Goal: Transaction & Acquisition: Obtain resource

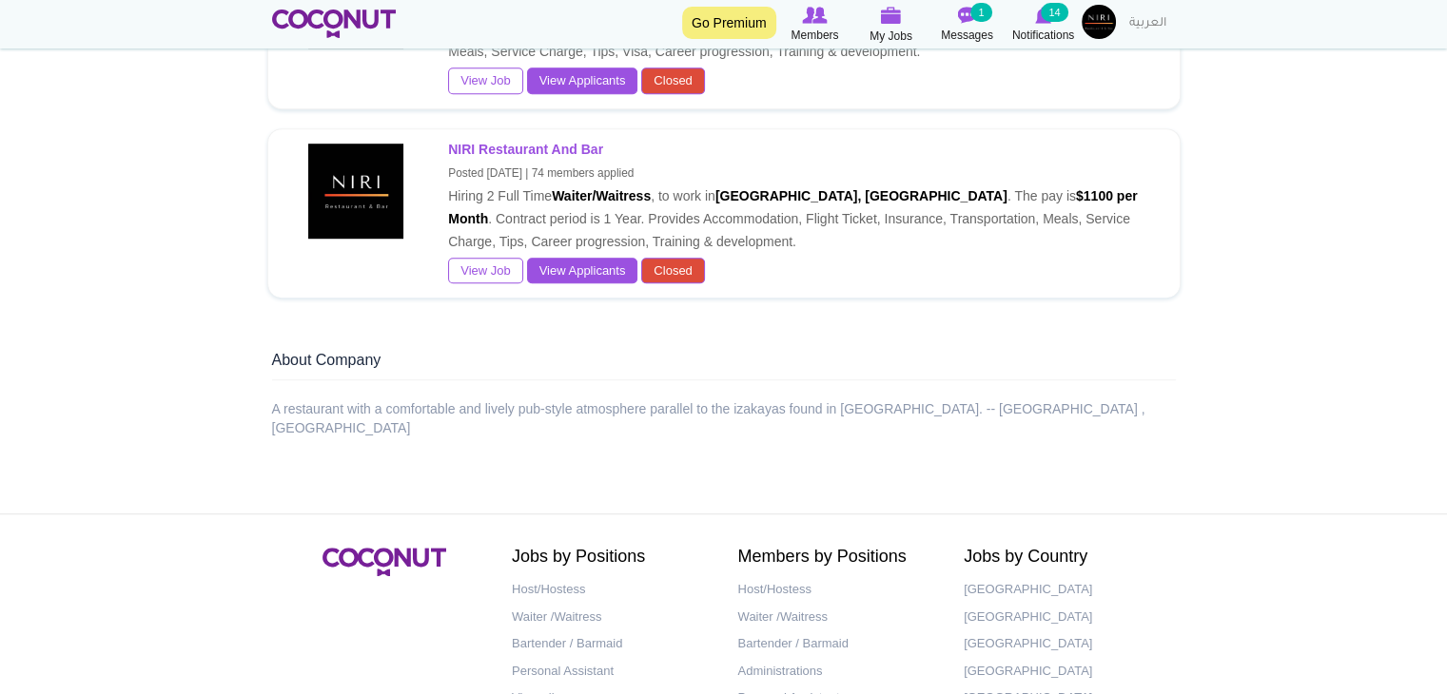
scroll to position [1391, 0]
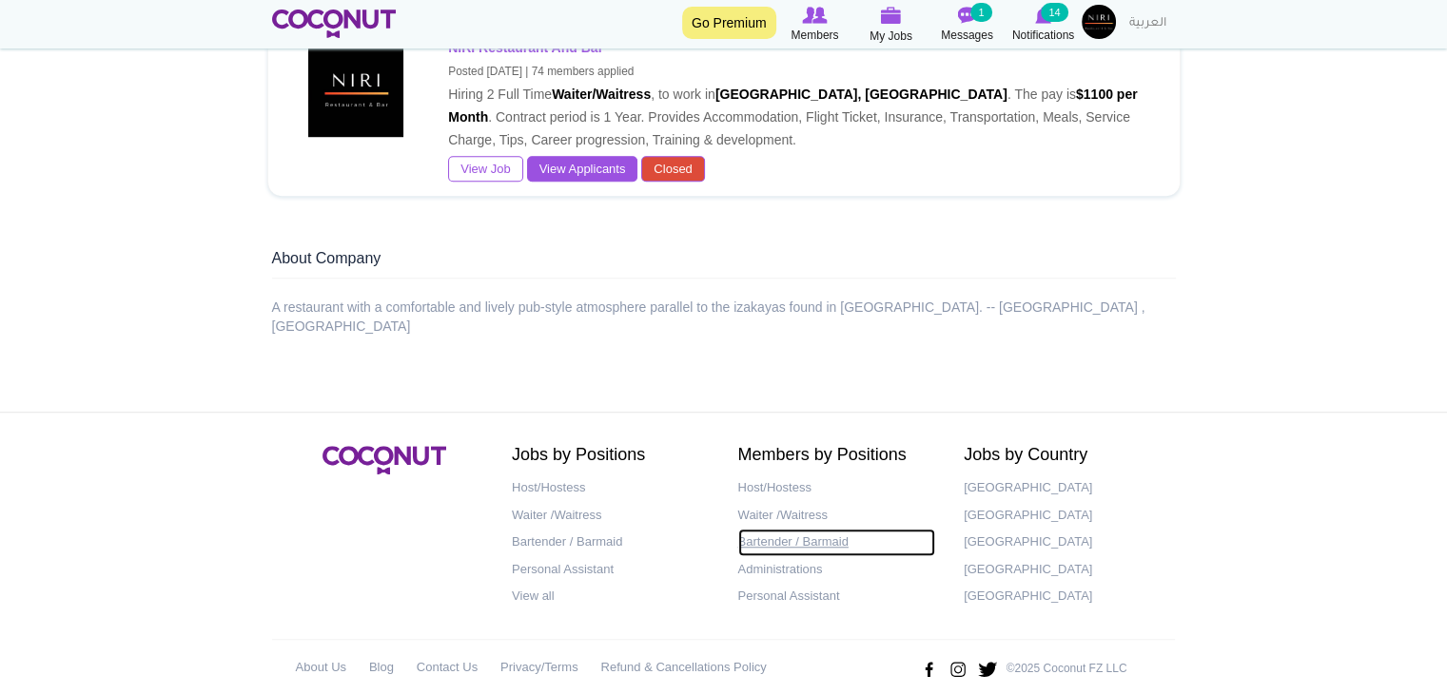
click at [784, 529] on link "Bartender / Barmaid" at bounding box center [837, 543] width 198 height 28
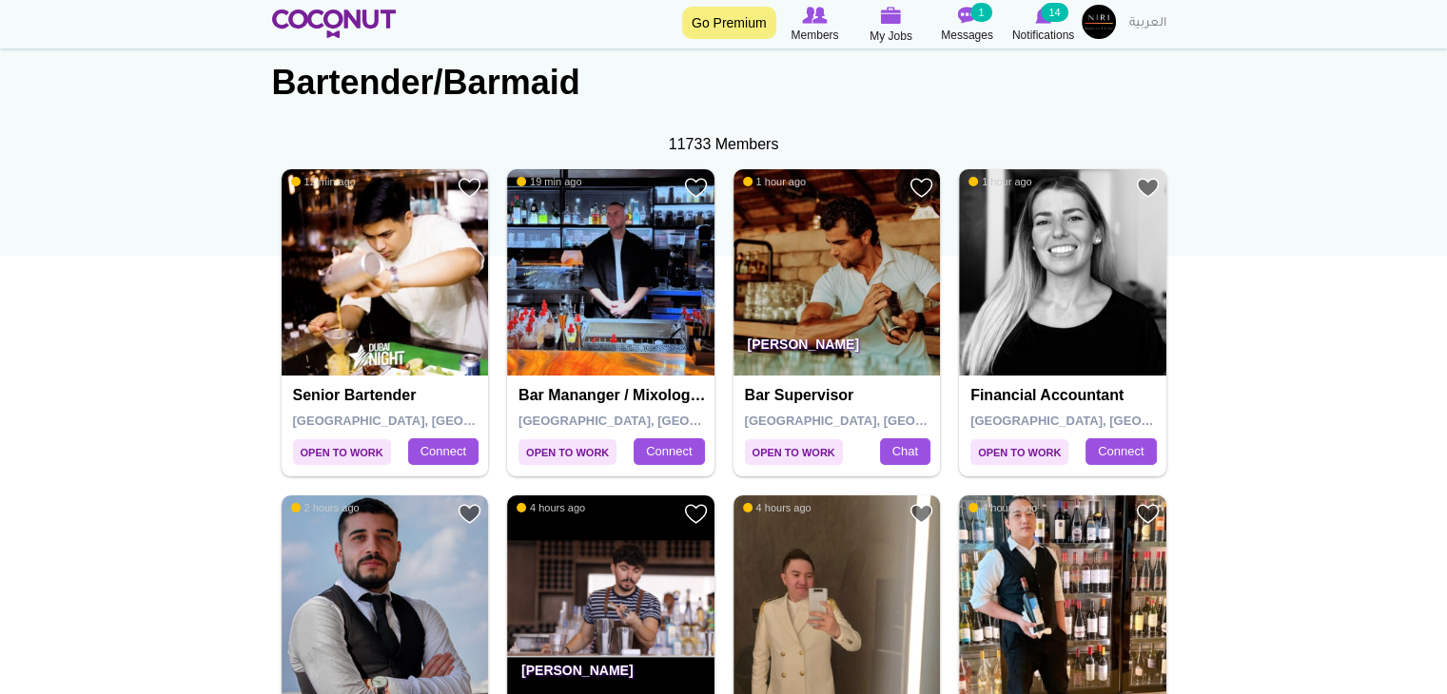
scroll to position [126, 0]
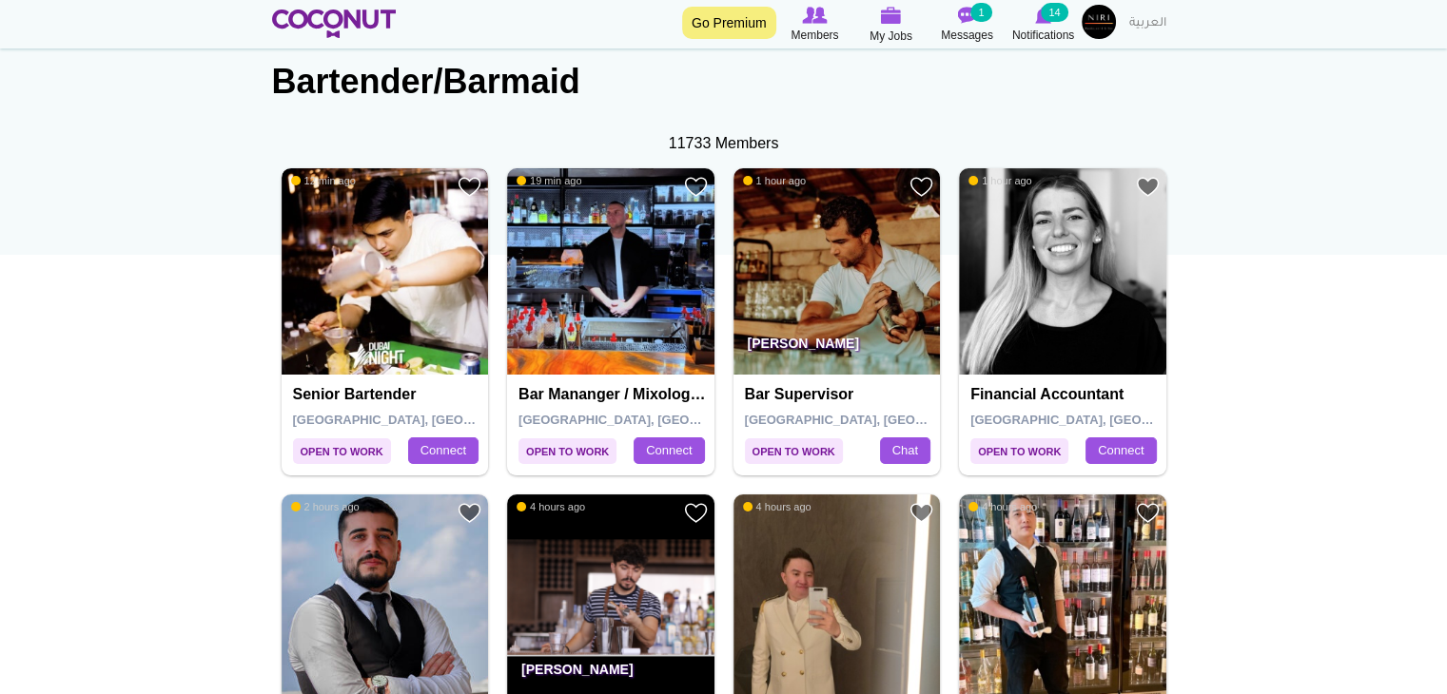
click at [420, 321] on img at bounding box center [385, 271] width 207 height 207
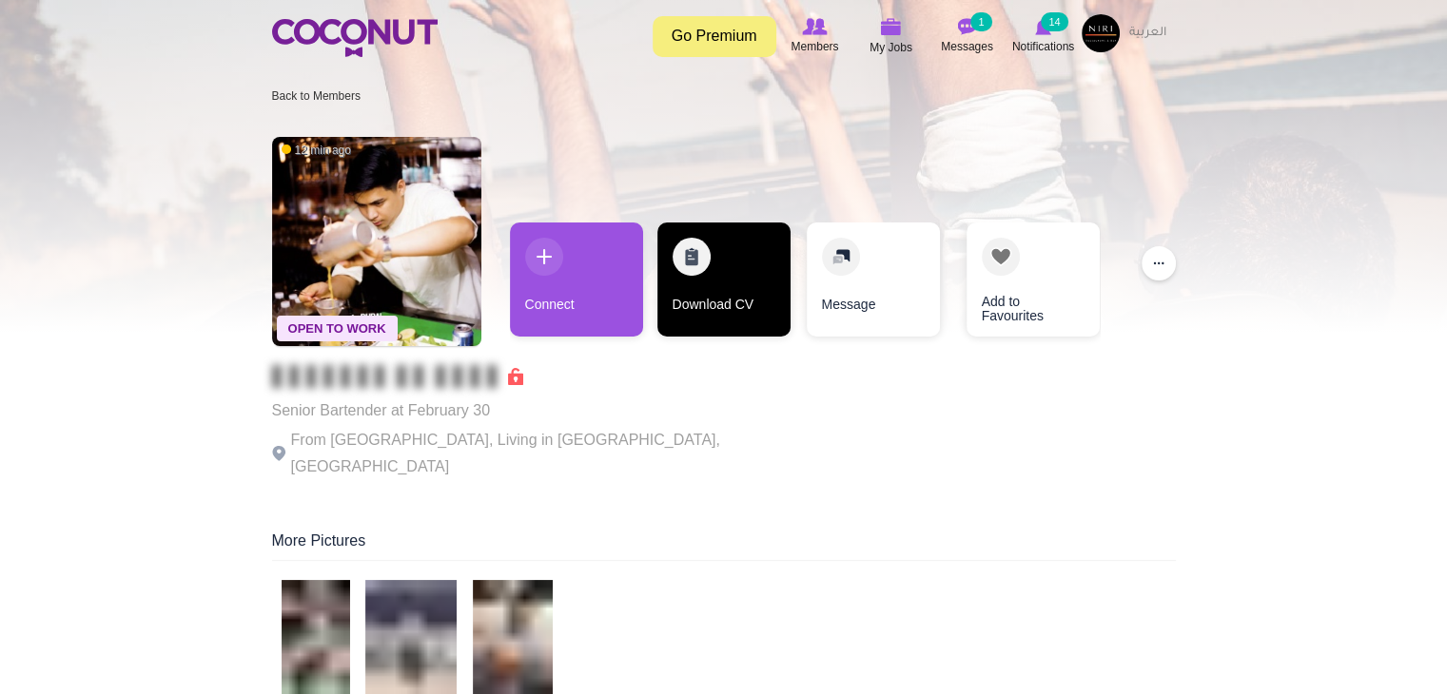
click at [699, 258] on link "Download CV" at bounding box center [723, 280] width 133 height 114
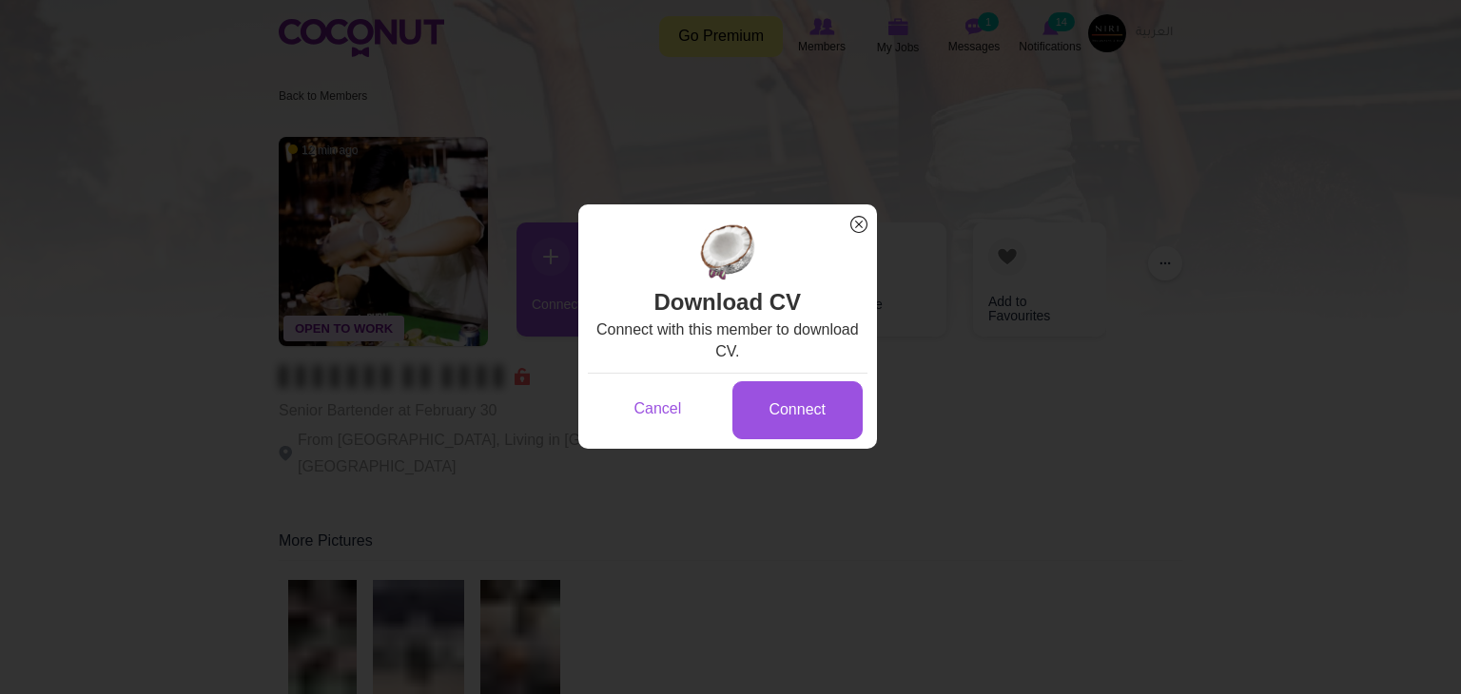
click at [856, 218] on span "x" at bounding box center [859, 224] width 25 height 25
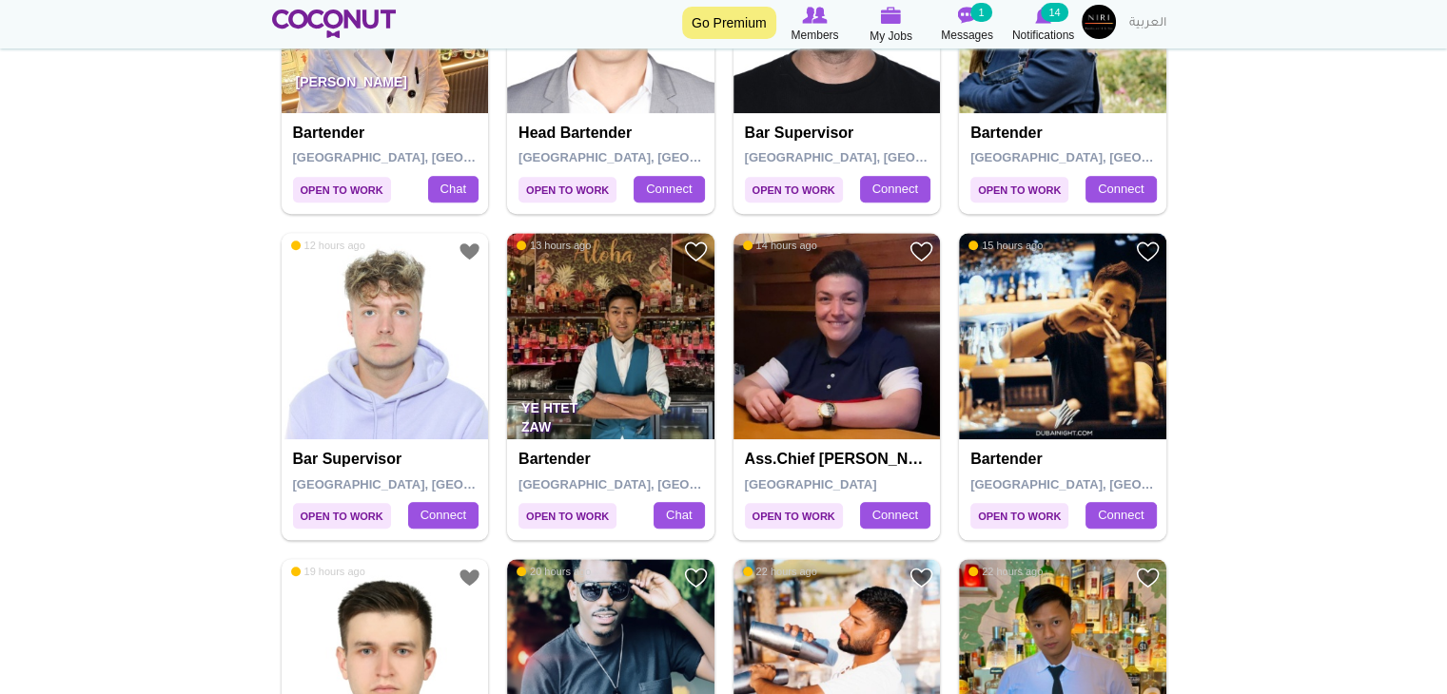
scroll to position [1697, 0]
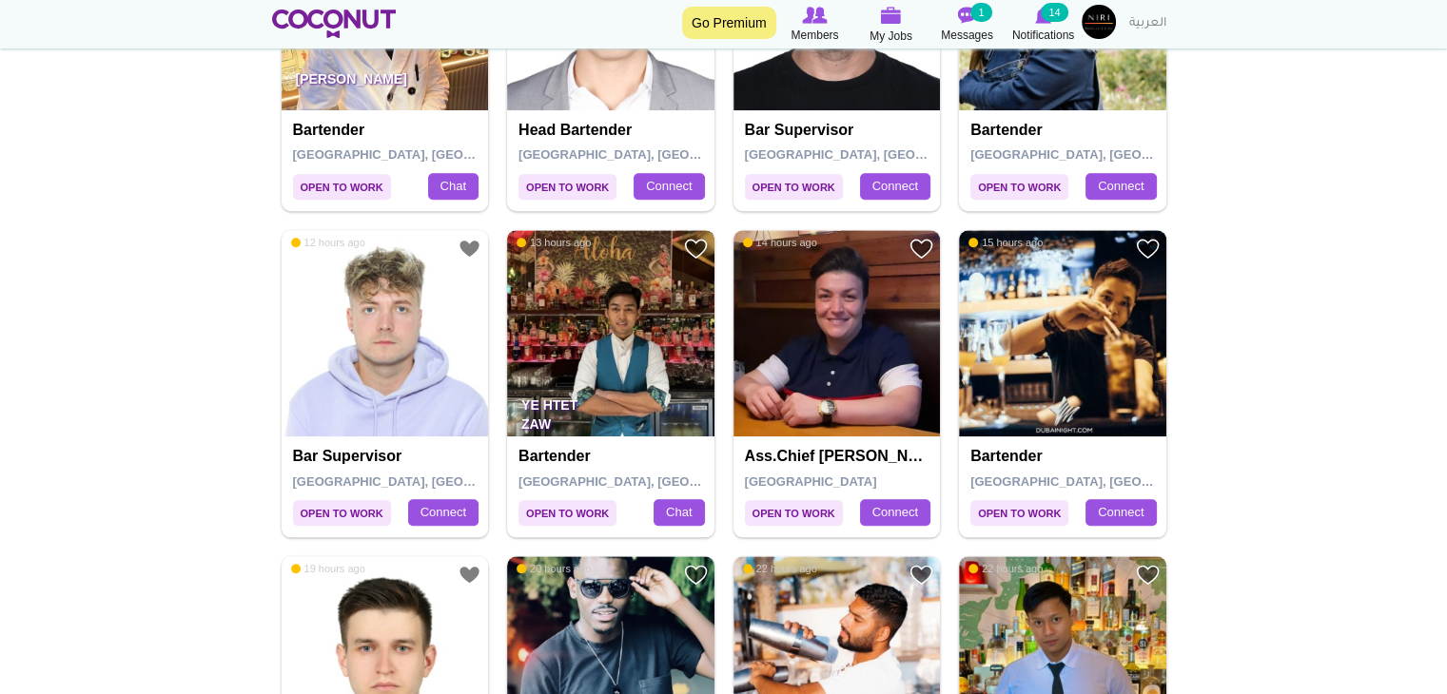
click at [651, 359] on img at bounding box center [610, 333] width 207 height 207
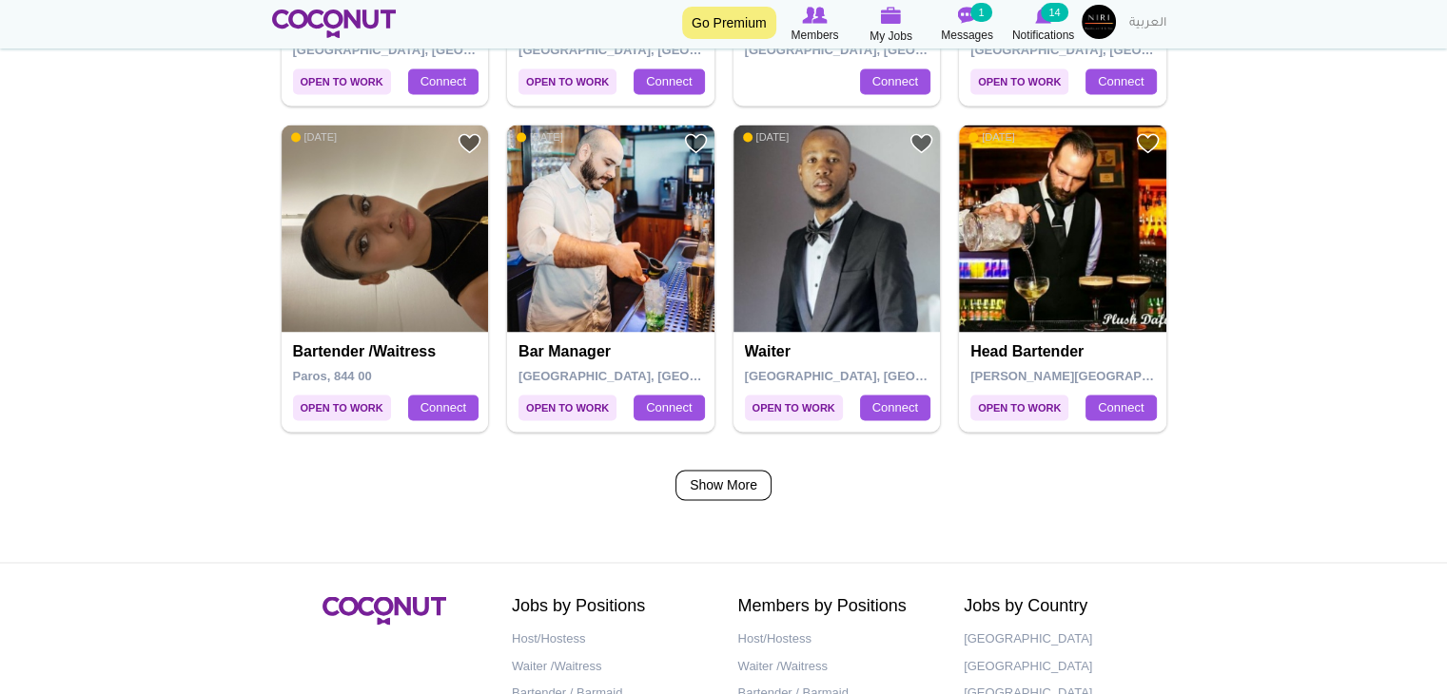
scroll to position [3113, 0]
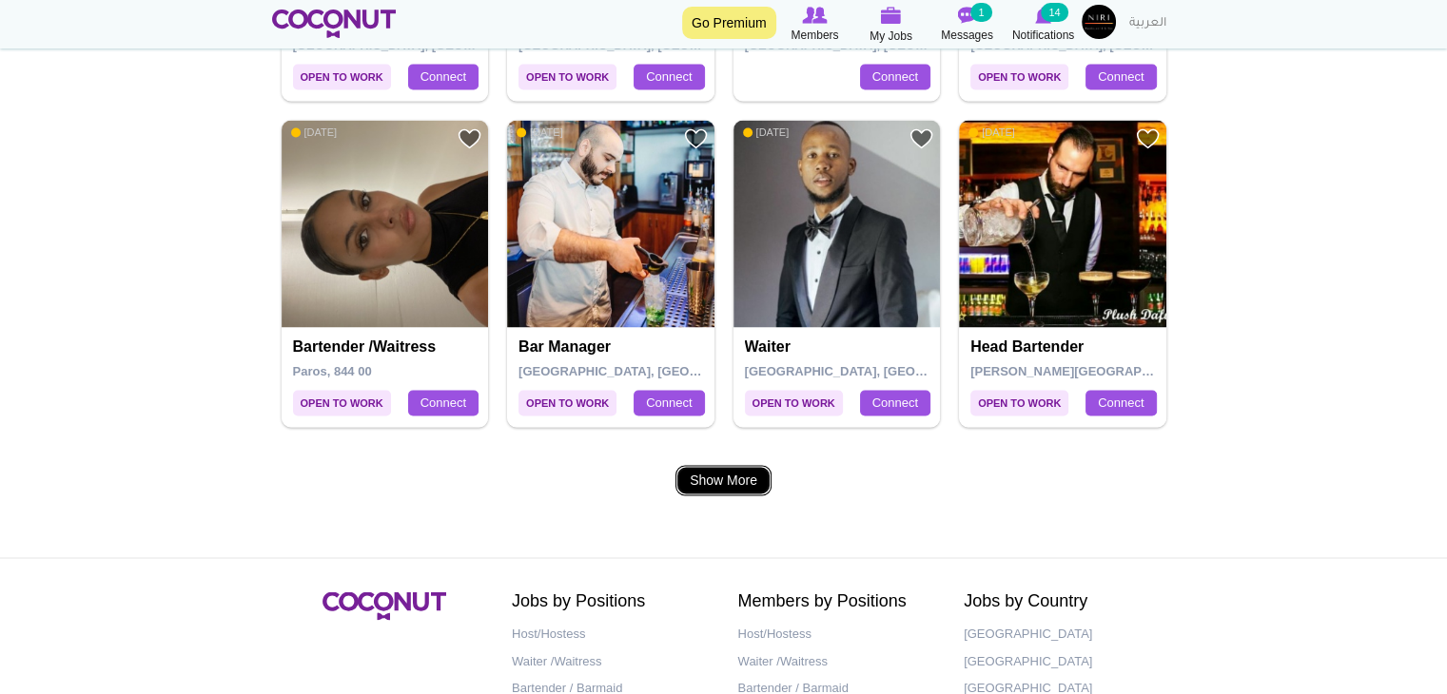
click at [702, 467] on link "Show More" at bounding box center [723, 480] width 96 height 30
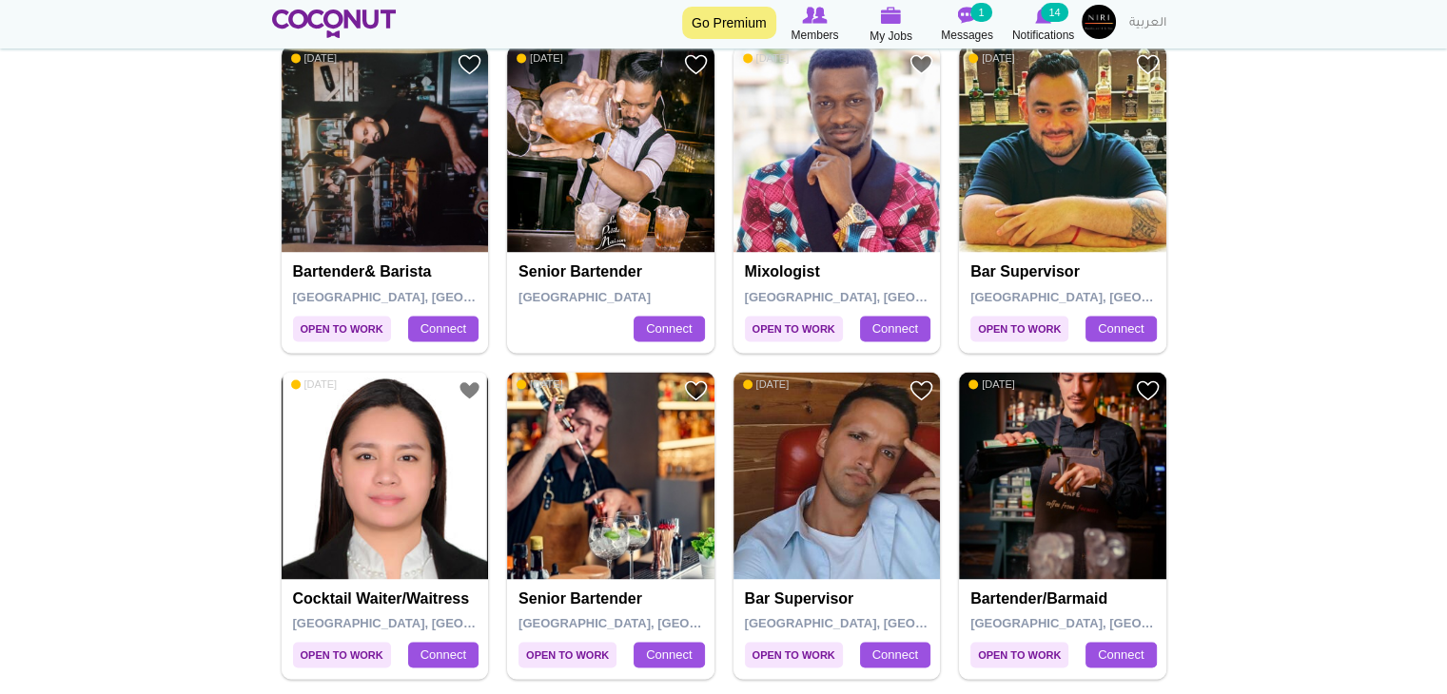
scroll to position [2861, 0]
click at [1005, 495] on img at bounding box center [1062, 475] width 207 height 207
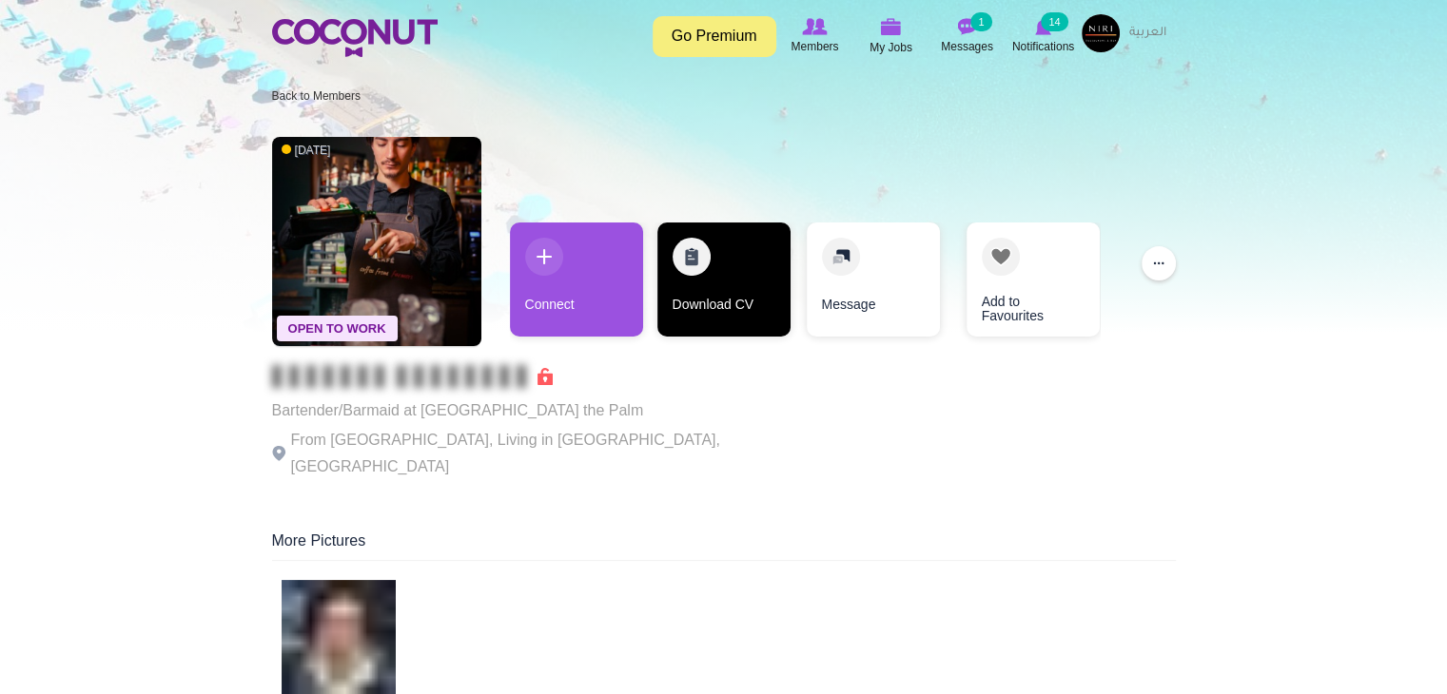
click at [721, 260] on link "Download CV" at bounding box center [723, 280] width 133 height 114
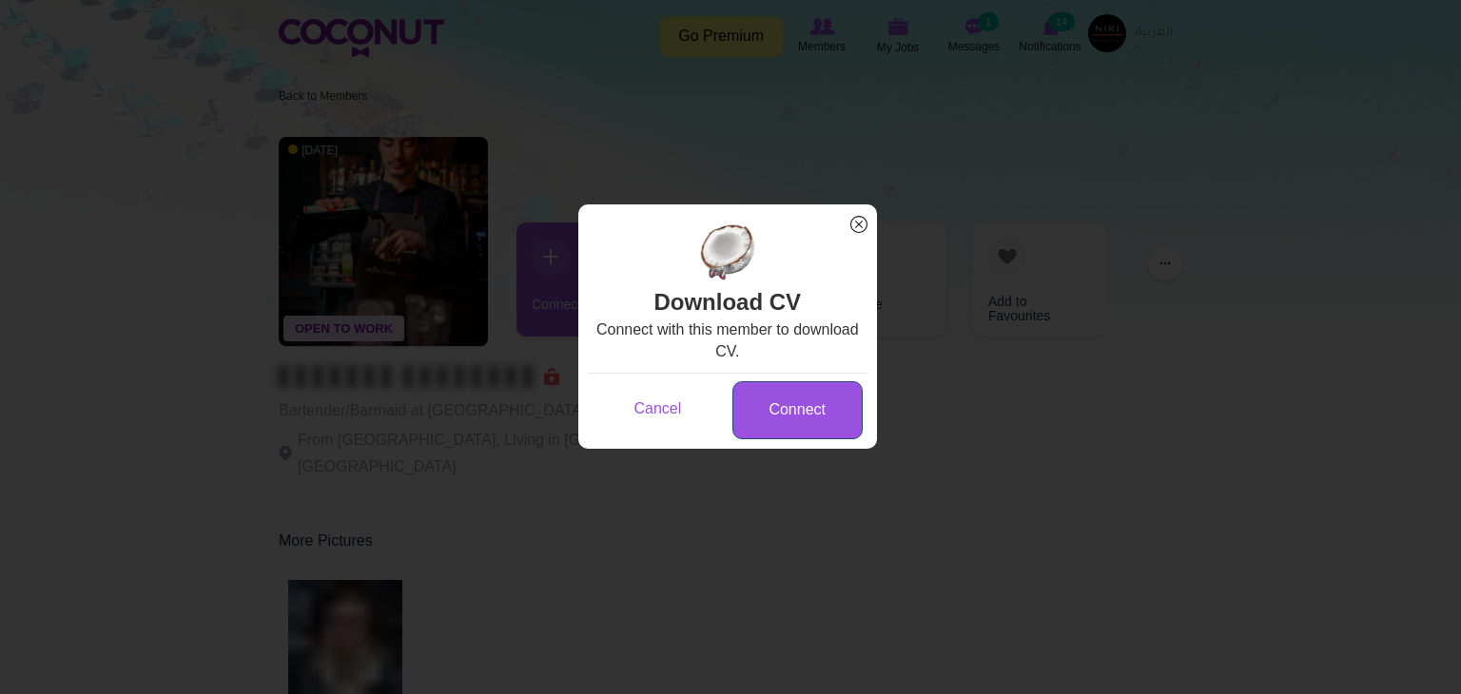
click at [807, 400] on link "Connect" at bounding box center [797, 410] width 130 height 58
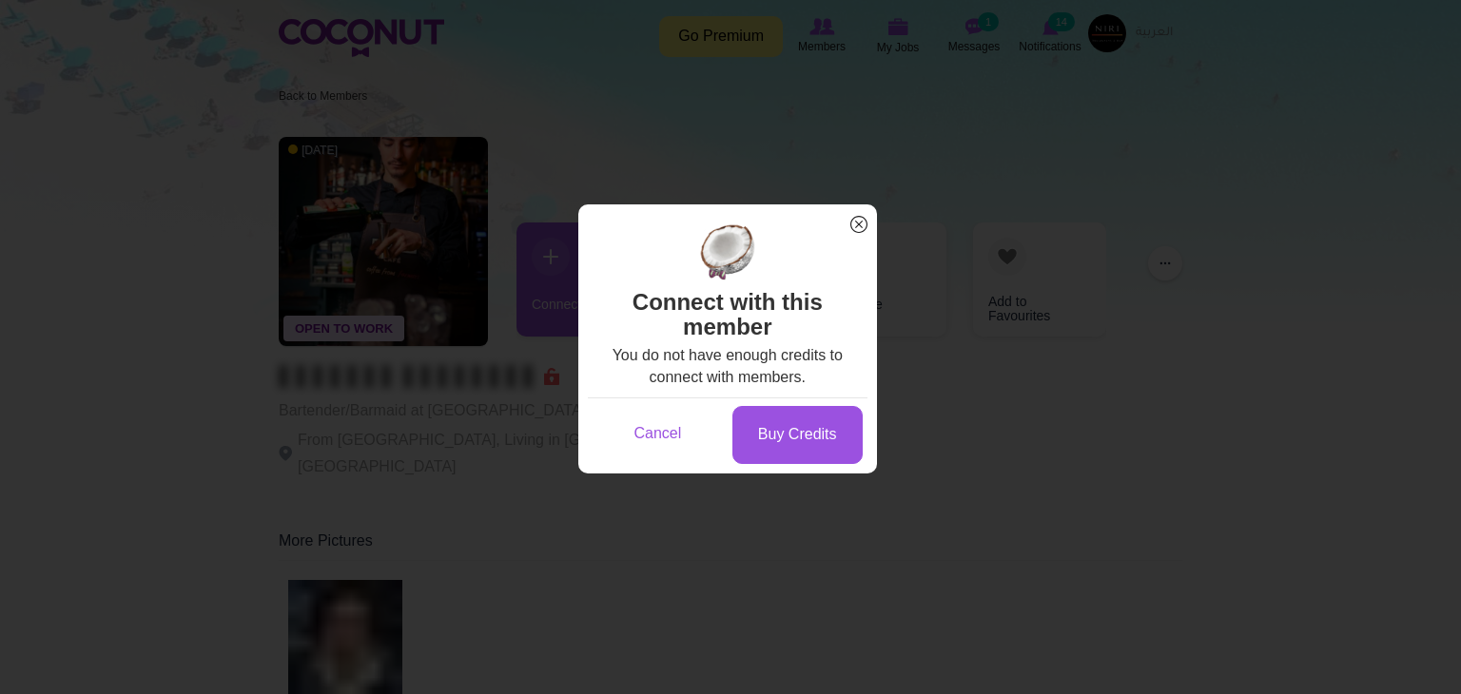
click at [861, 222] on span "x" at bounding box center [859, 224] width 25 height 25
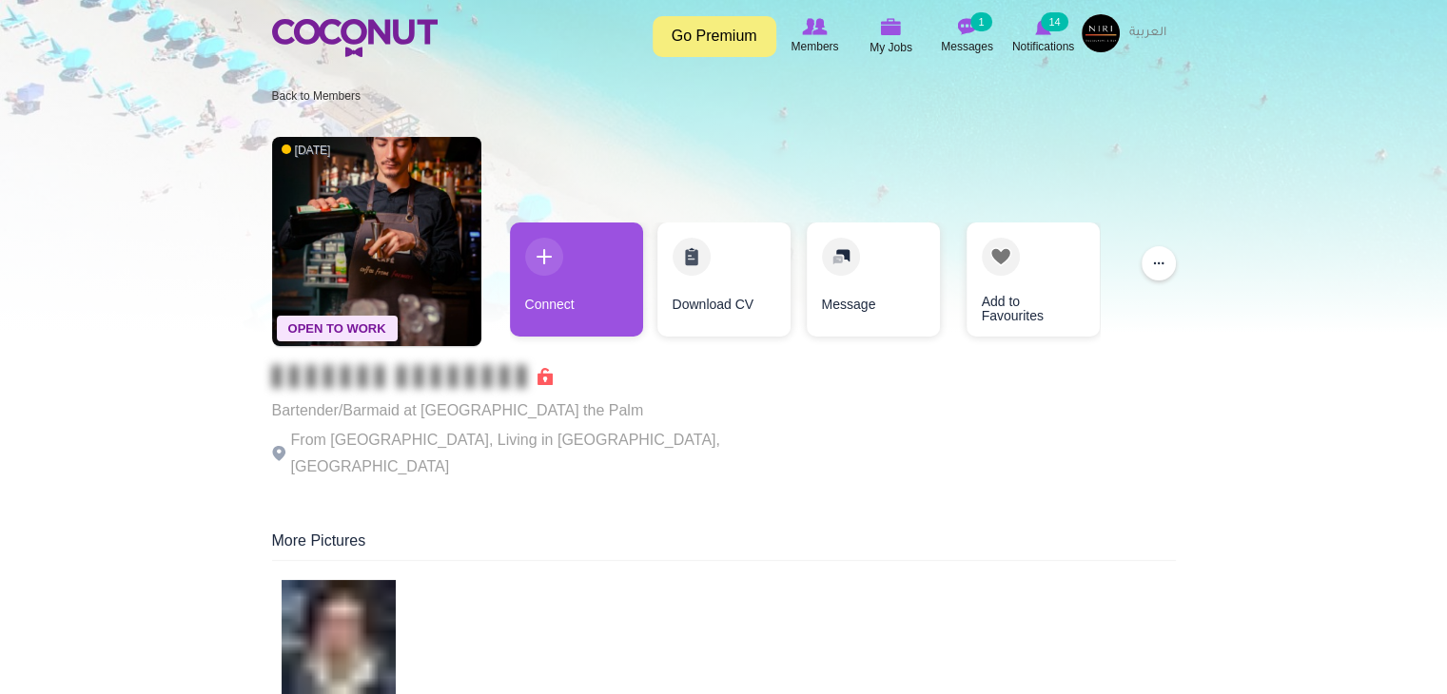
click at [1083, 28] on img at bounding box center [1100, 33] width 38 height 38
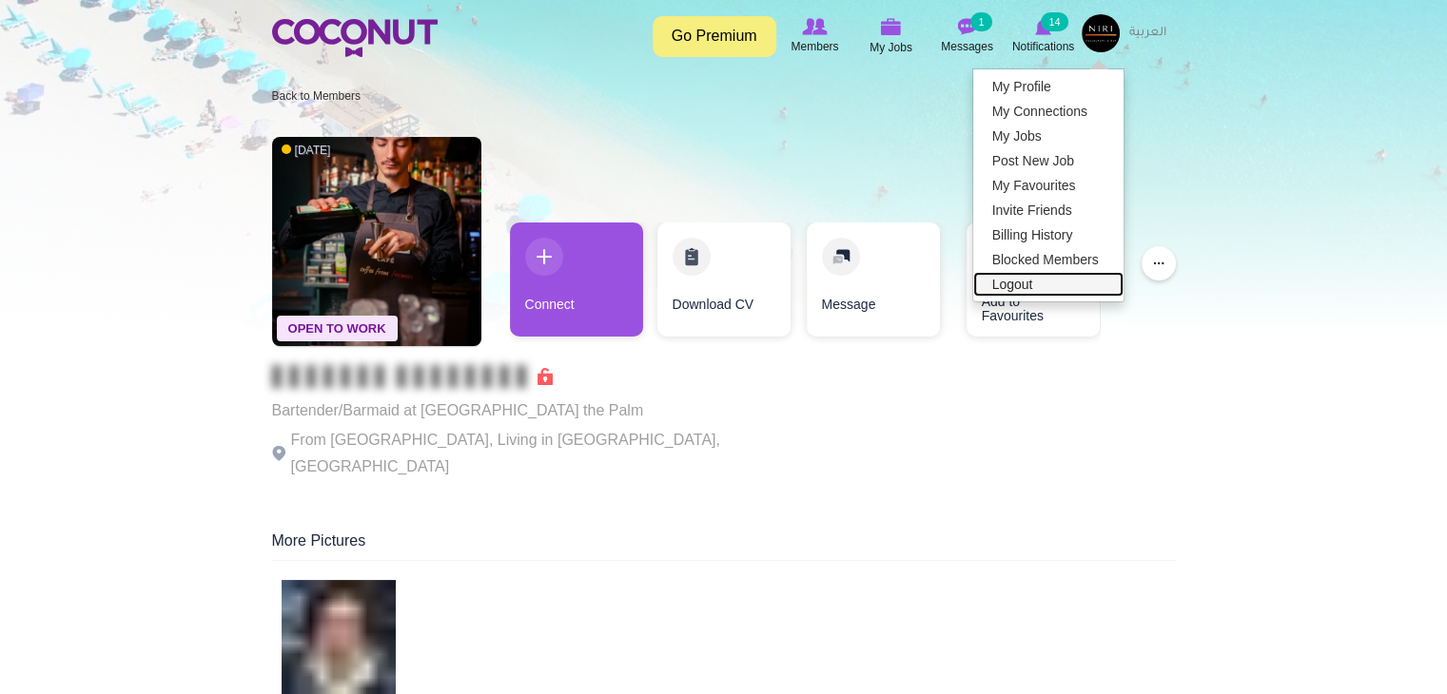
click at [1020, 282] on link "Logout" at bounding box center [1048, 284] width 150 height 25
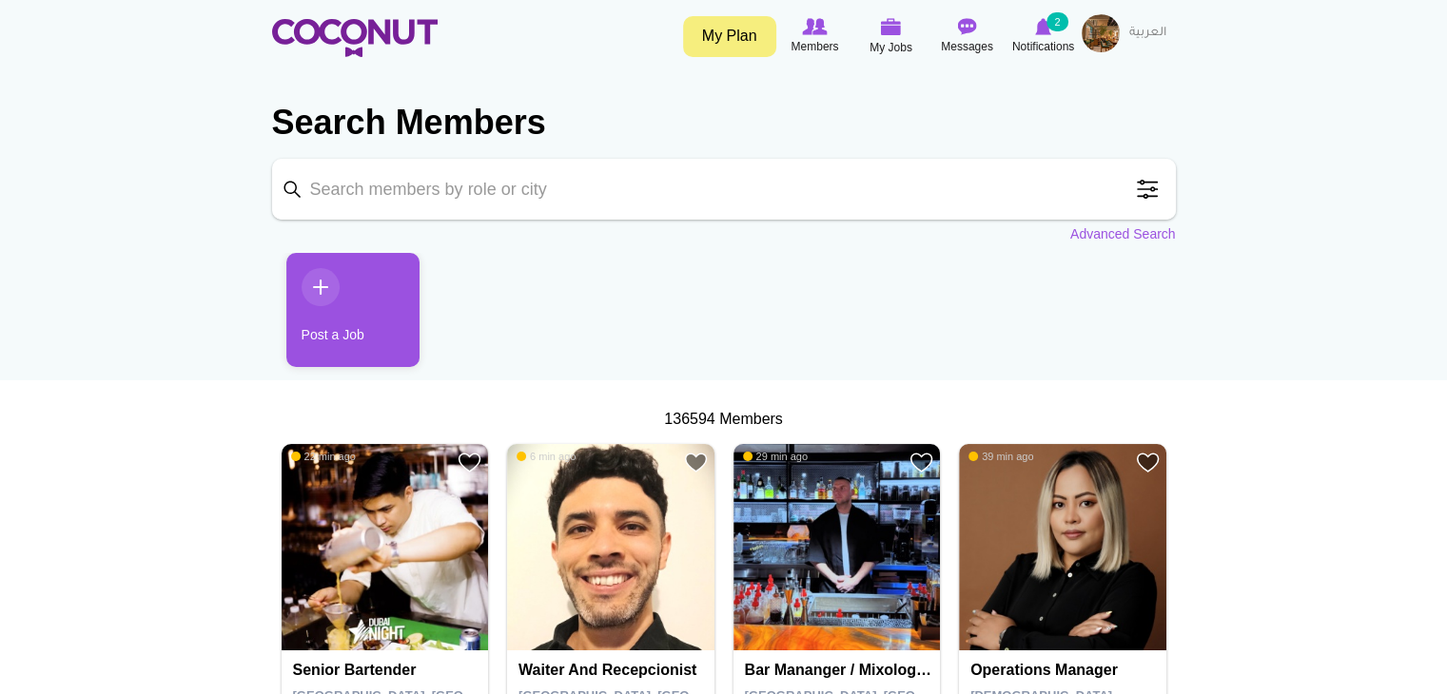
click at [1136, 185] on span at bounding box center [1147, 189] width 38 height 38
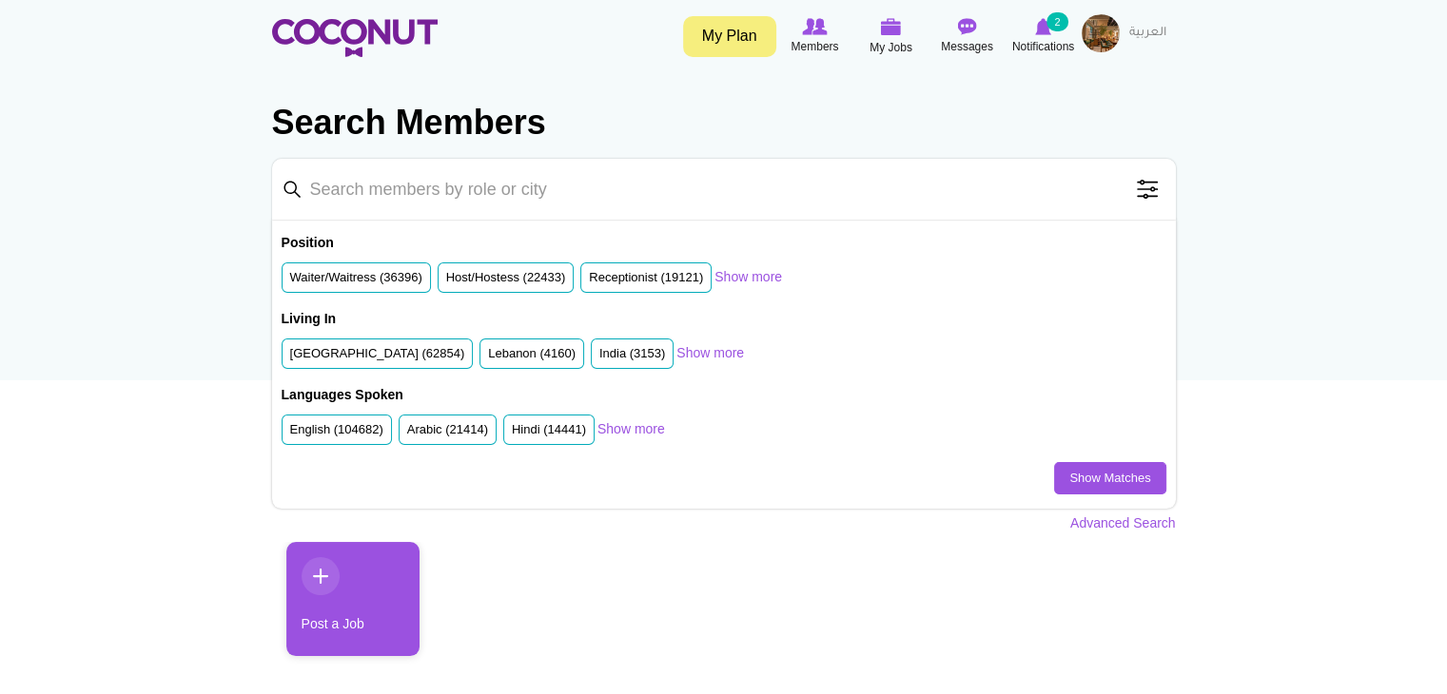
click at [575, 194] on input "Keyword" at bounding box center [724, 189] width 904 height 61
type input "bartender"
click at [388, 352] on label "United Arab Emirates (62854)" at bounding box center [377, 354] width 175 height 18
click at [290, 358] on input "United Arab Emirates (62854)" at bounding box center [290, 358] width 0 height 0
click at [1077, 474] on link "Show Matches" at bounding box center [1109, 478] width 111 height 32
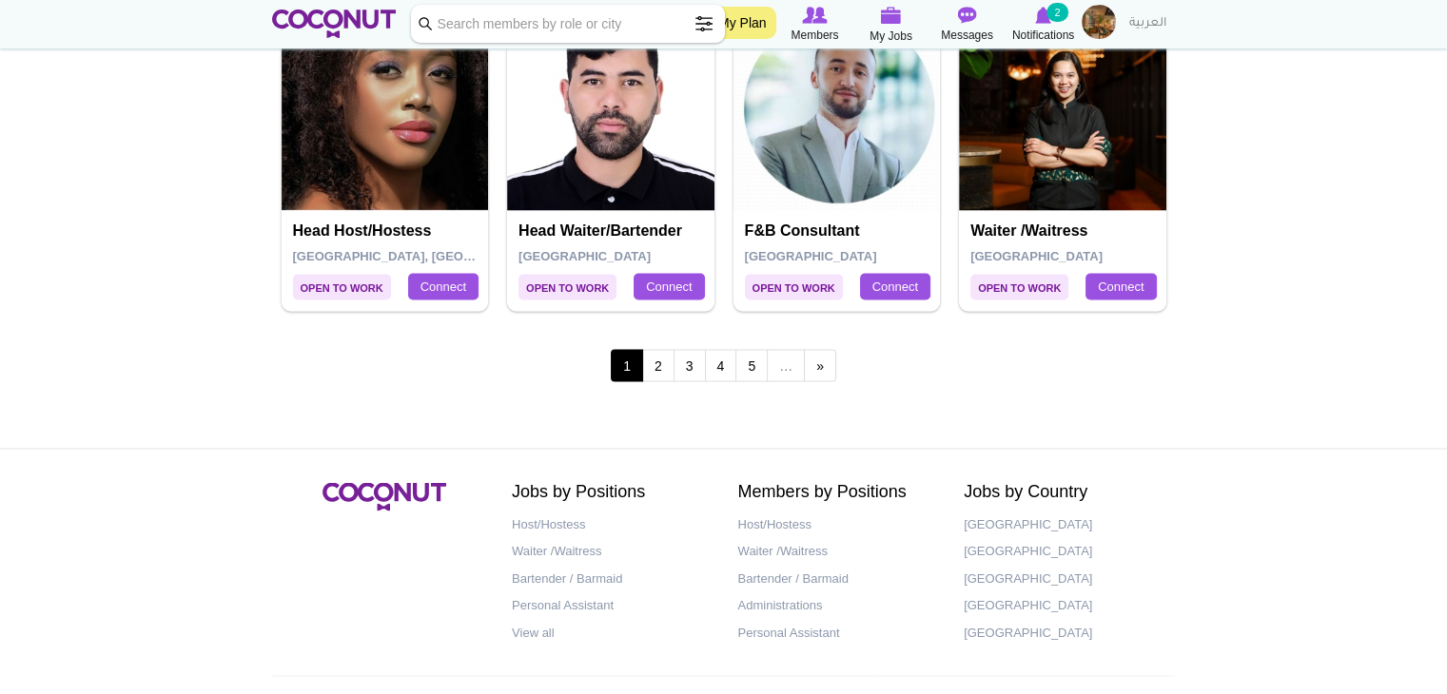
scroll to position [3428, 0]
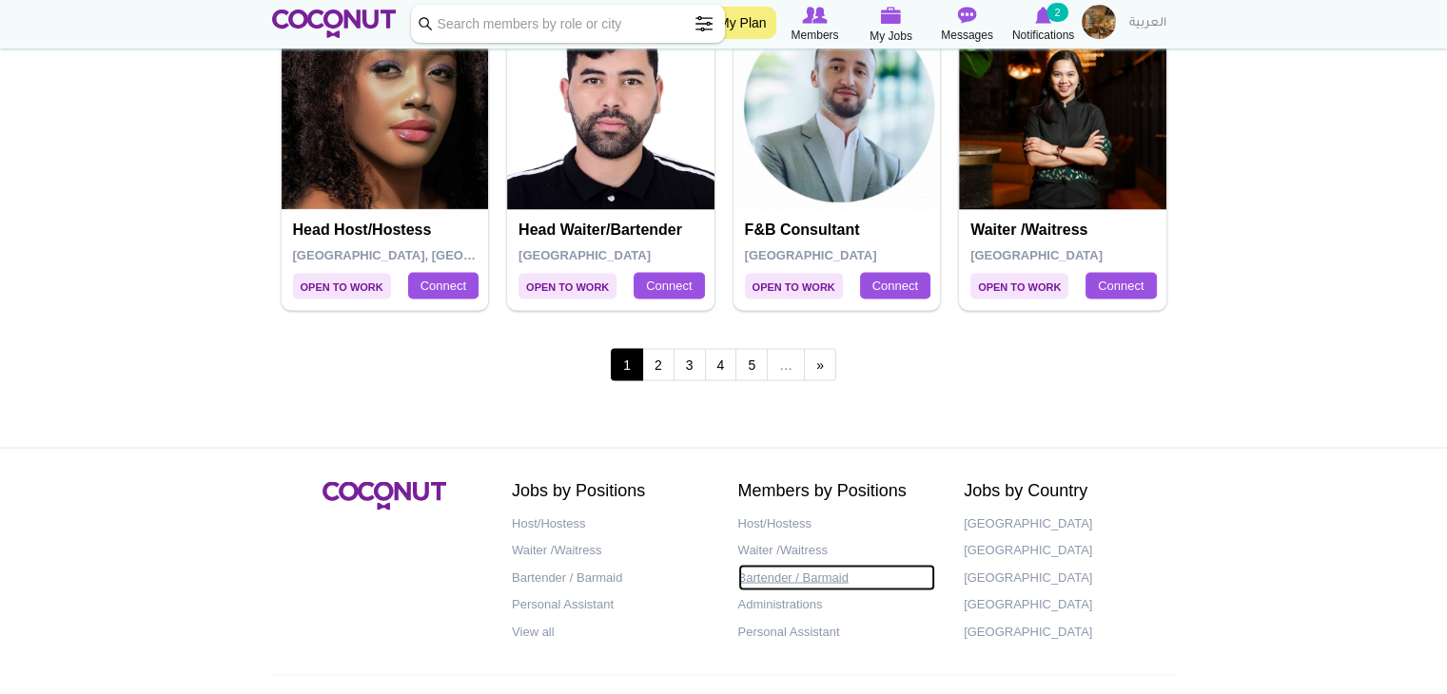
click at [816, 568] on link "Bartender / Barmaid" at bounding box center [837, 578] width 198 height 28
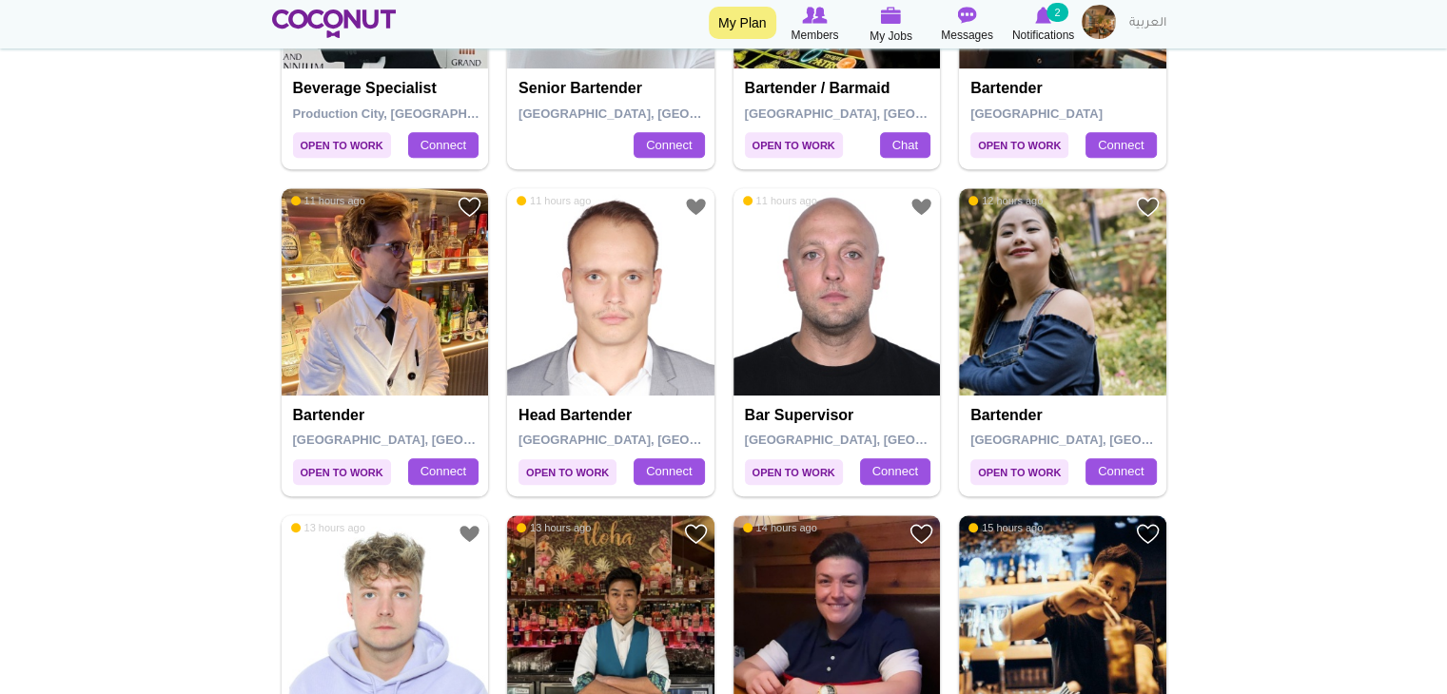
scroll to position [1412, 0]
click at [1064, 287] on img at bounding box center [1062, 291] width 207 height 207
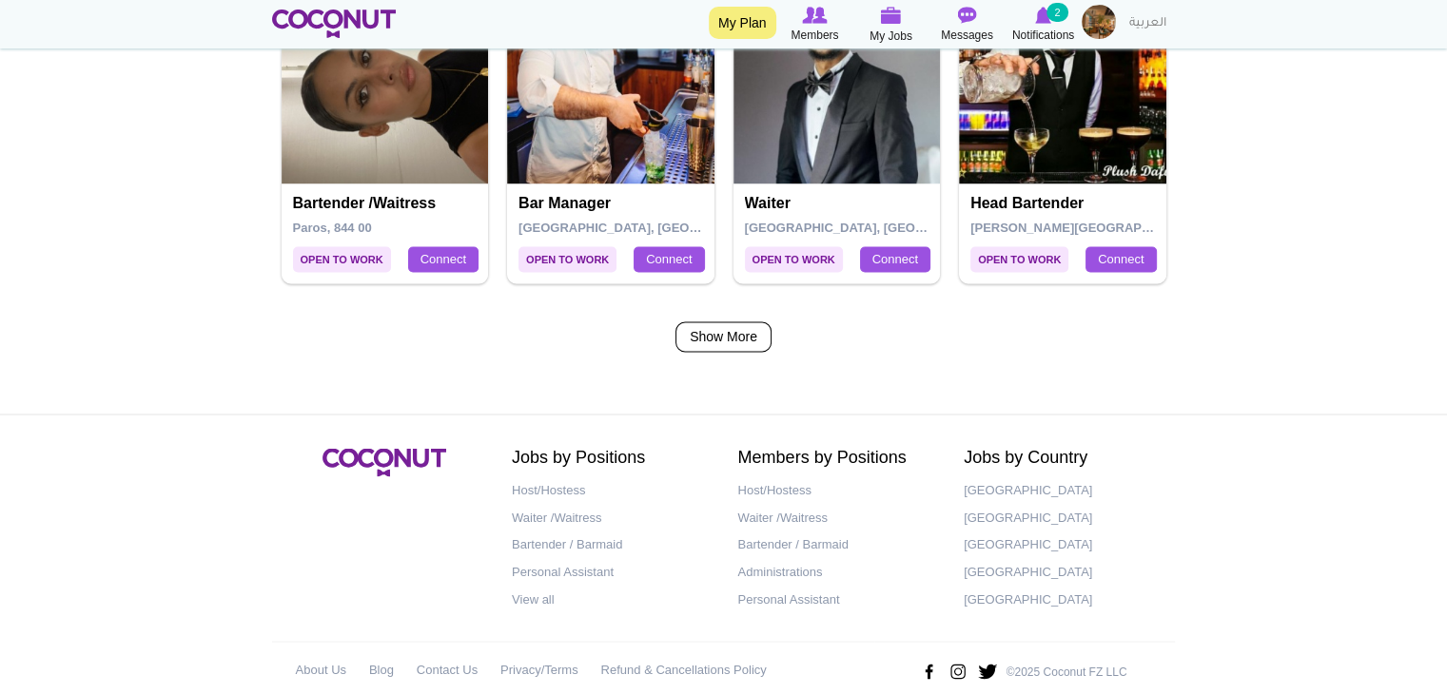
scroll to position [3261, 0]
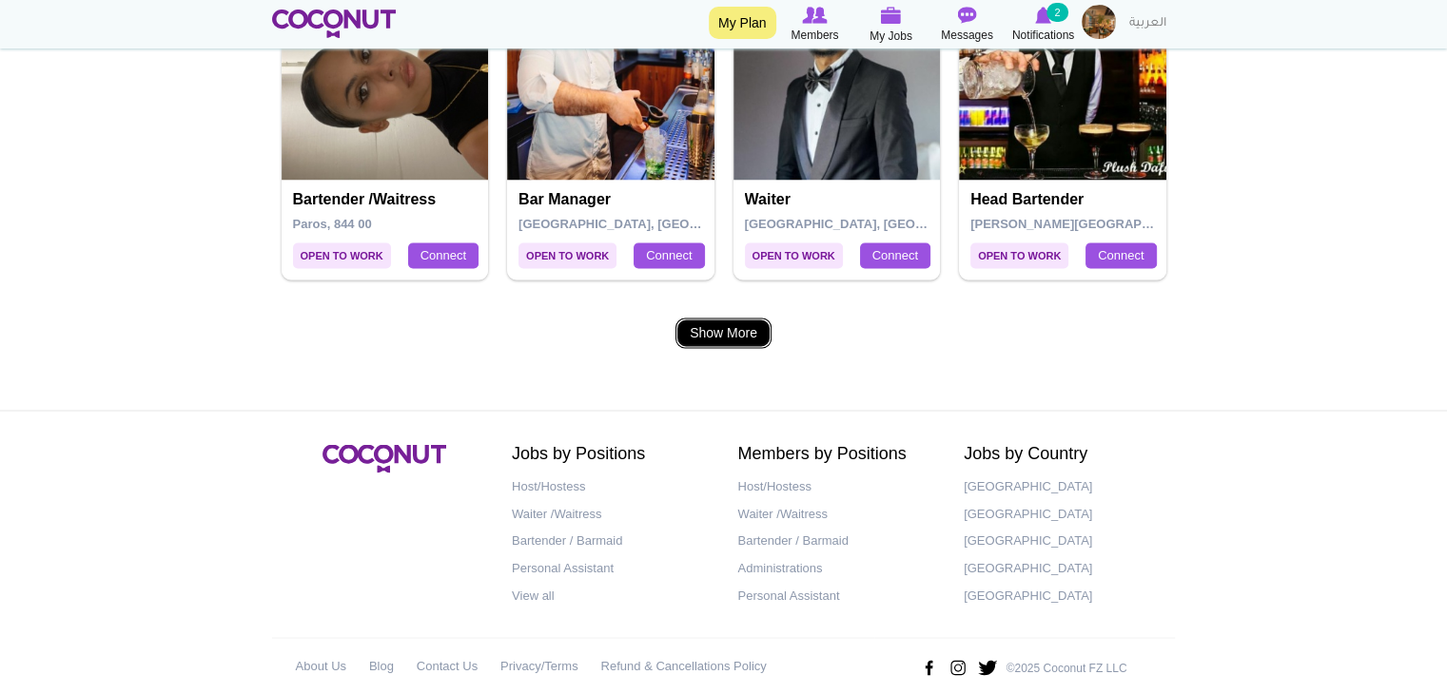
click at [716, 331] on link "Show More" at bounding box center [723, 333] width 96 height 30
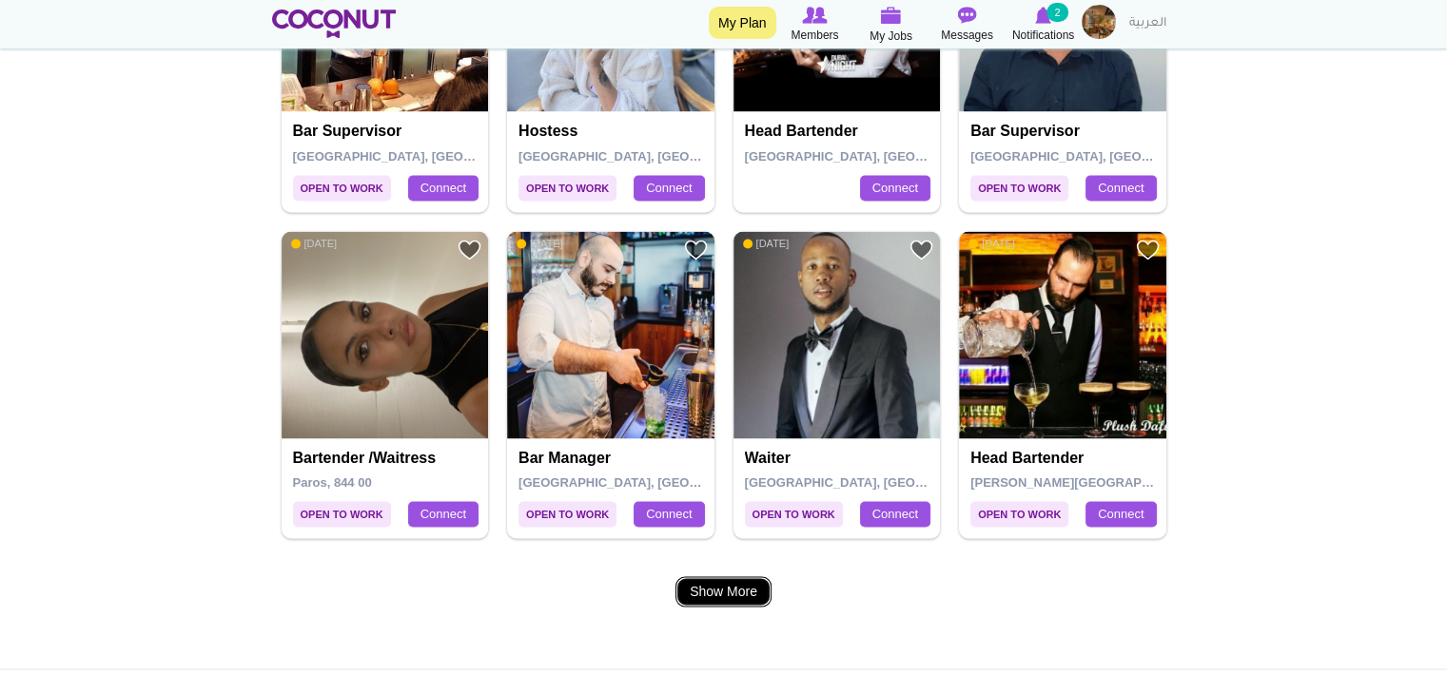
scroll to position [2998, 0]
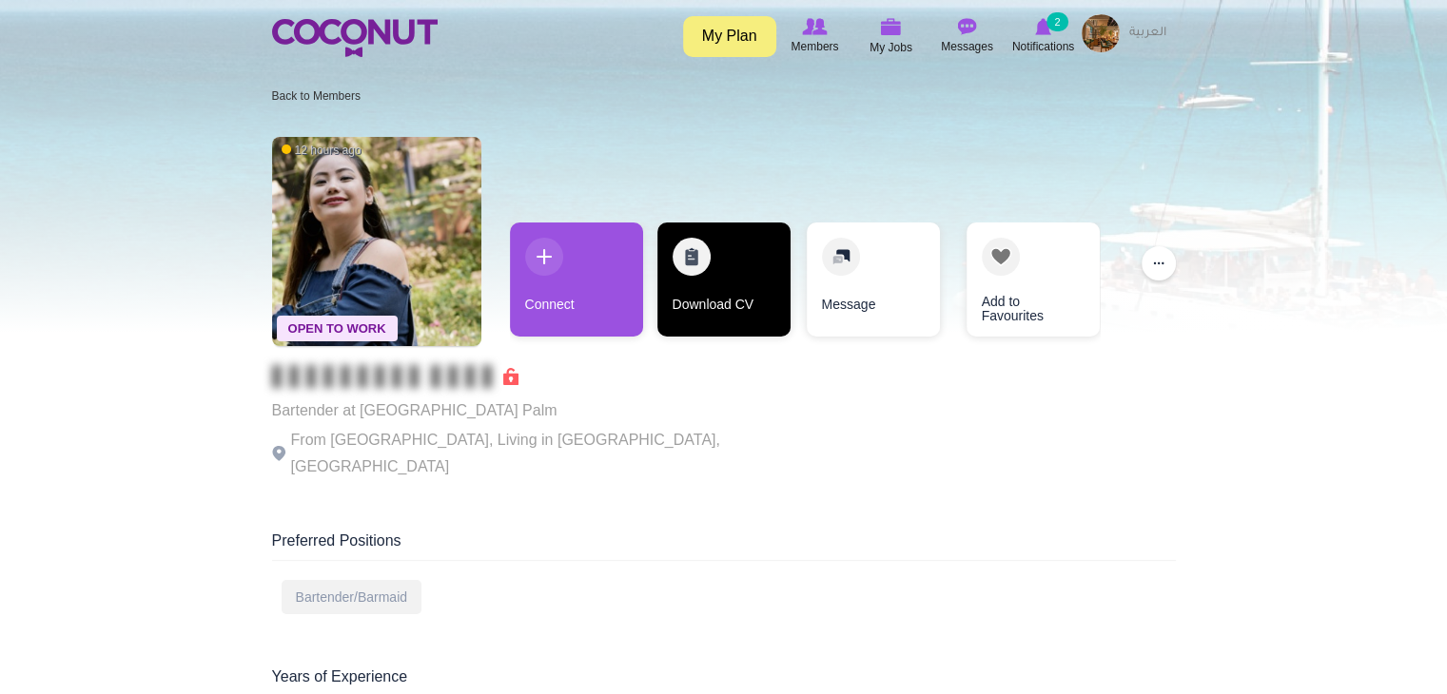
click at [727, 271] on link "Download CV" at bounding box center [723, 280] width 133 height 114
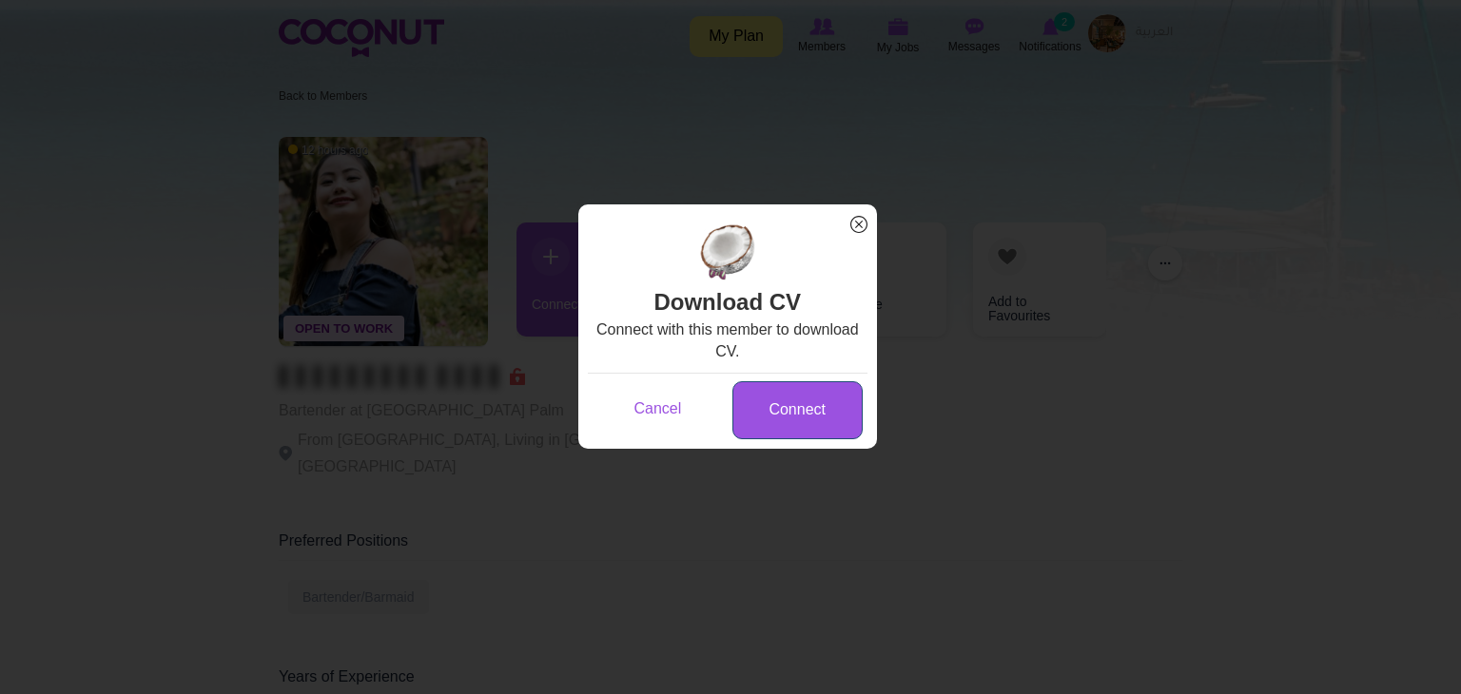
click at [788, 402] on link "Connect" at bounding box center [797, 410] width 130 height 58
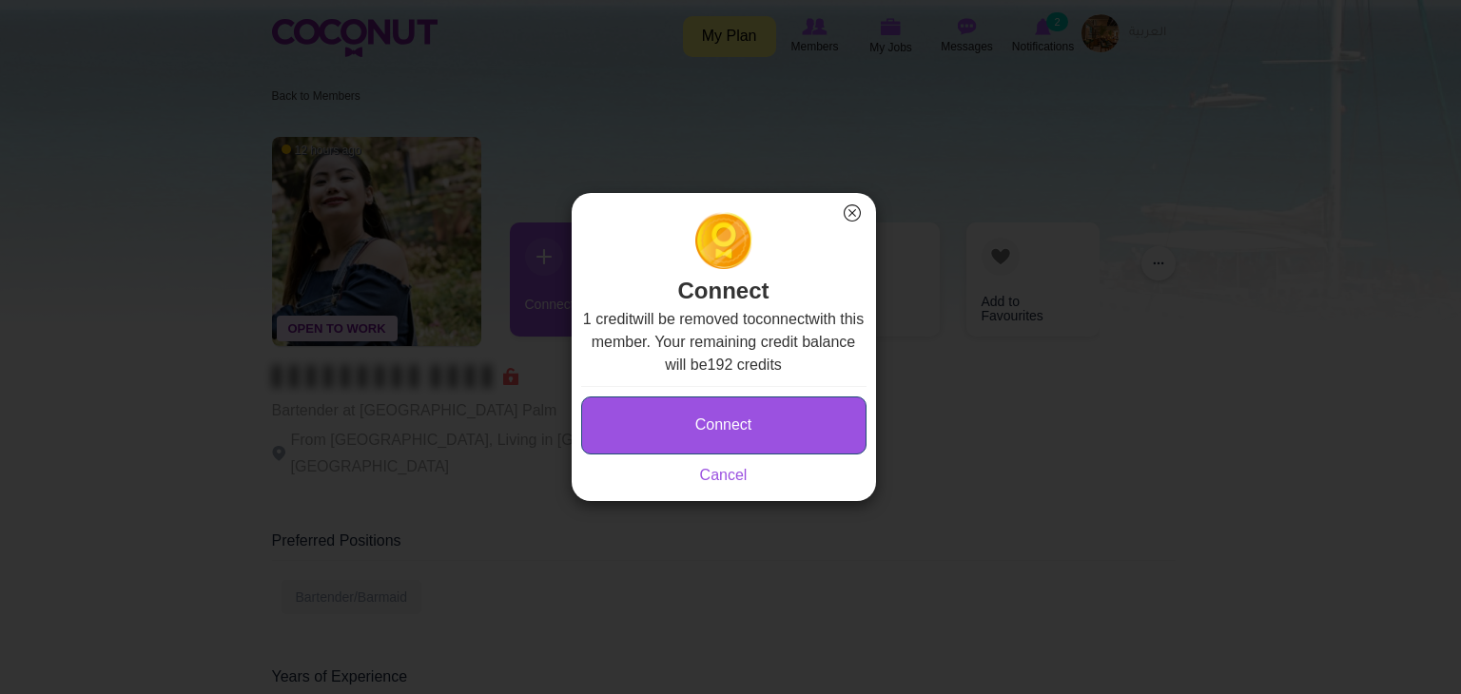
click at [747, 421] on button "Connect" at bounding box center [723, 426] width 285 height 58
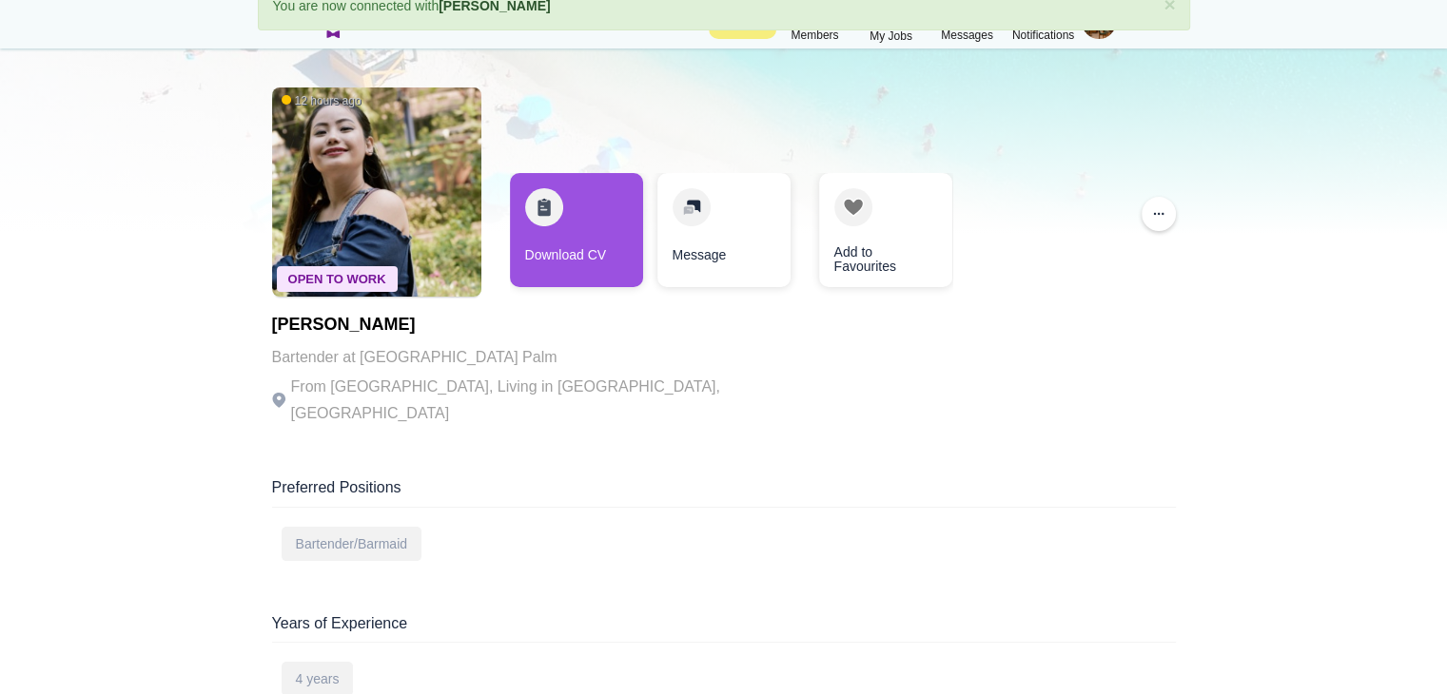
scroll to position [44, 0]
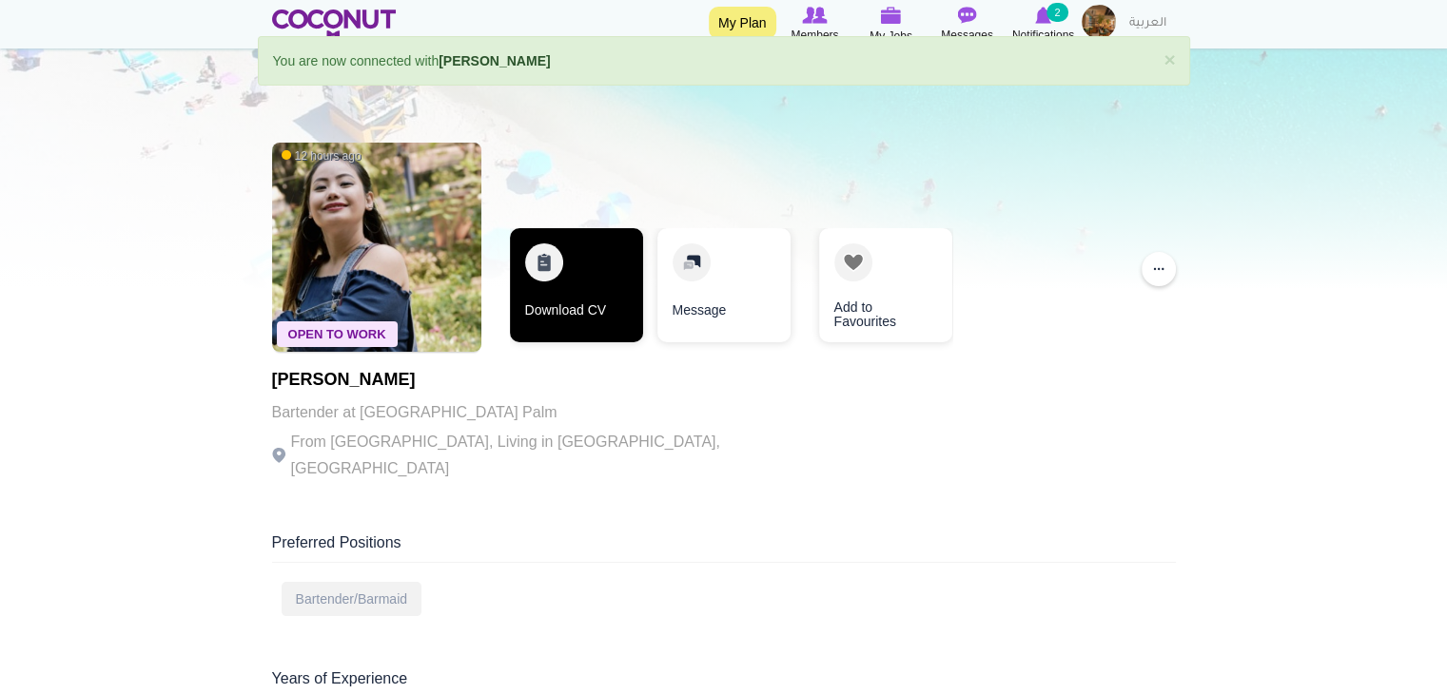
click at [567, 263] on link "Download CV" at bounding box center [576, 285] width 133 height 114
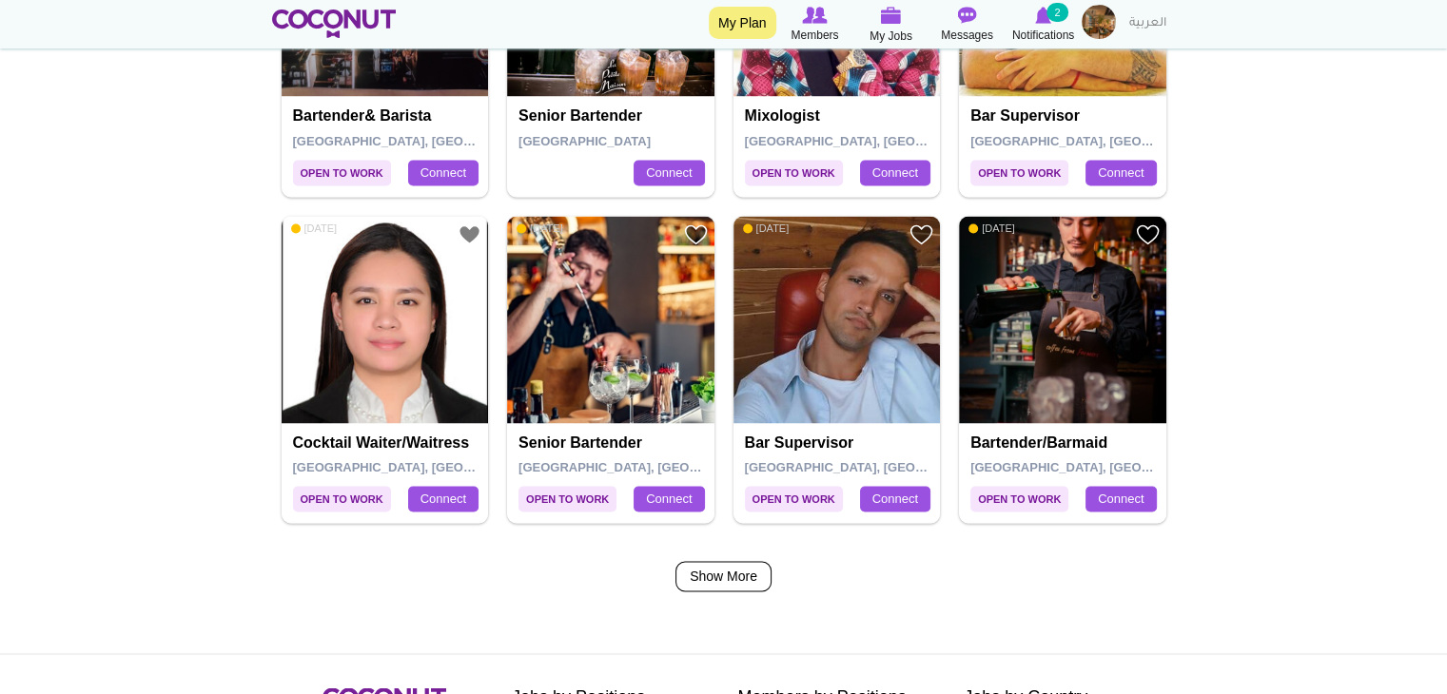
scroll to position [3029, 0]
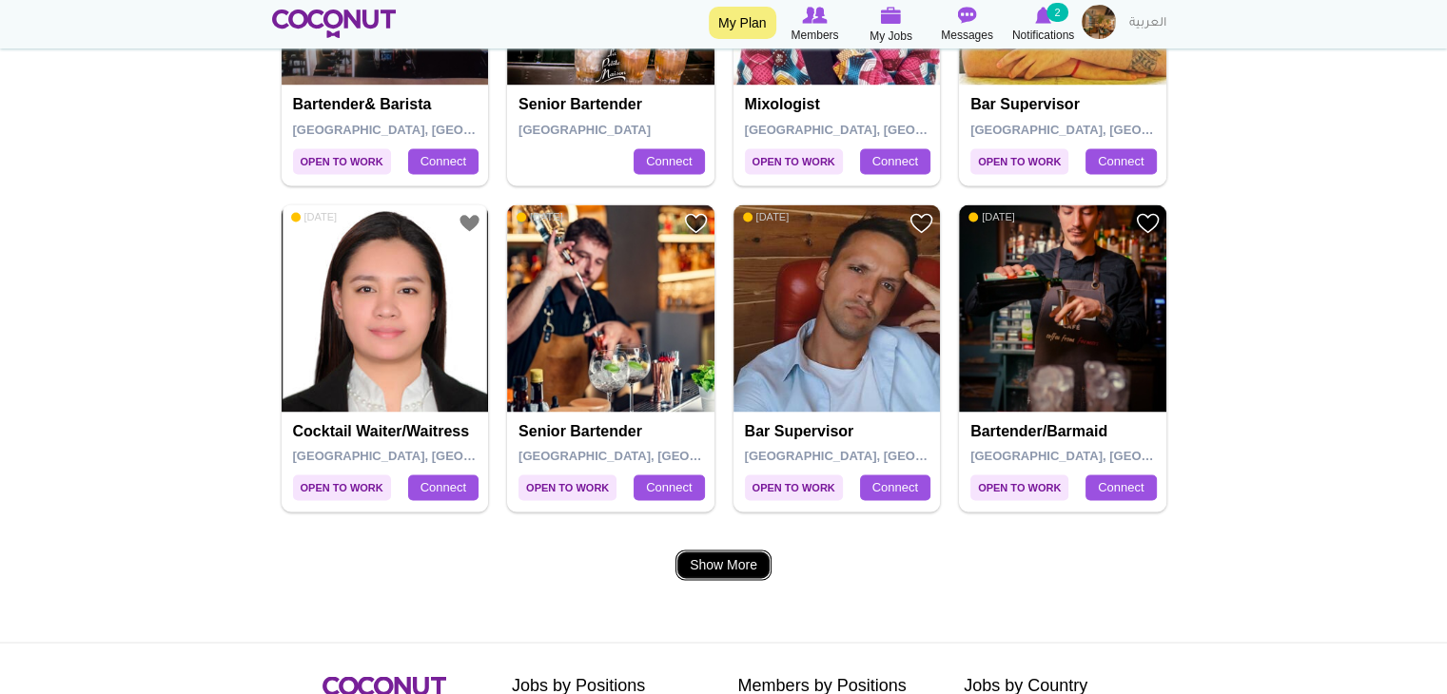
click at [723, 557] on link "Show More" at bounding box center [723, 565] width 96 height 30
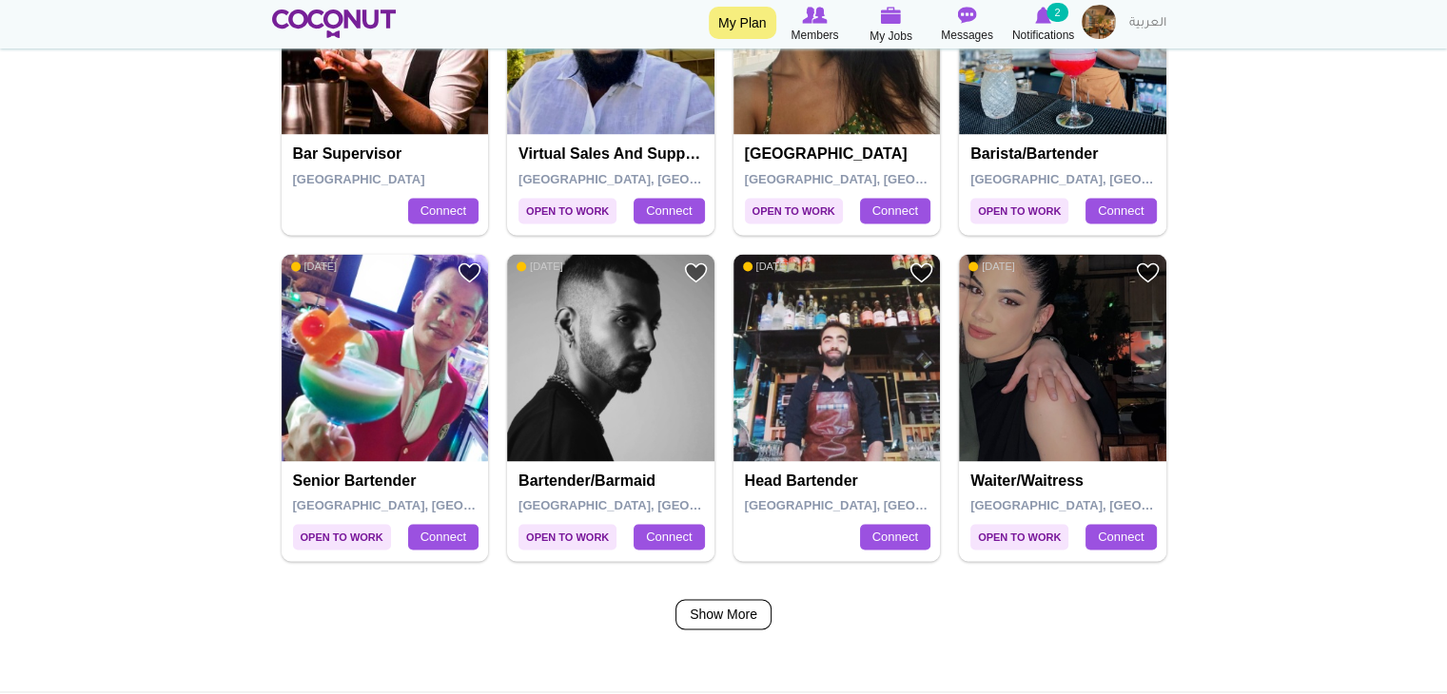
scroll to position [2975, 0]
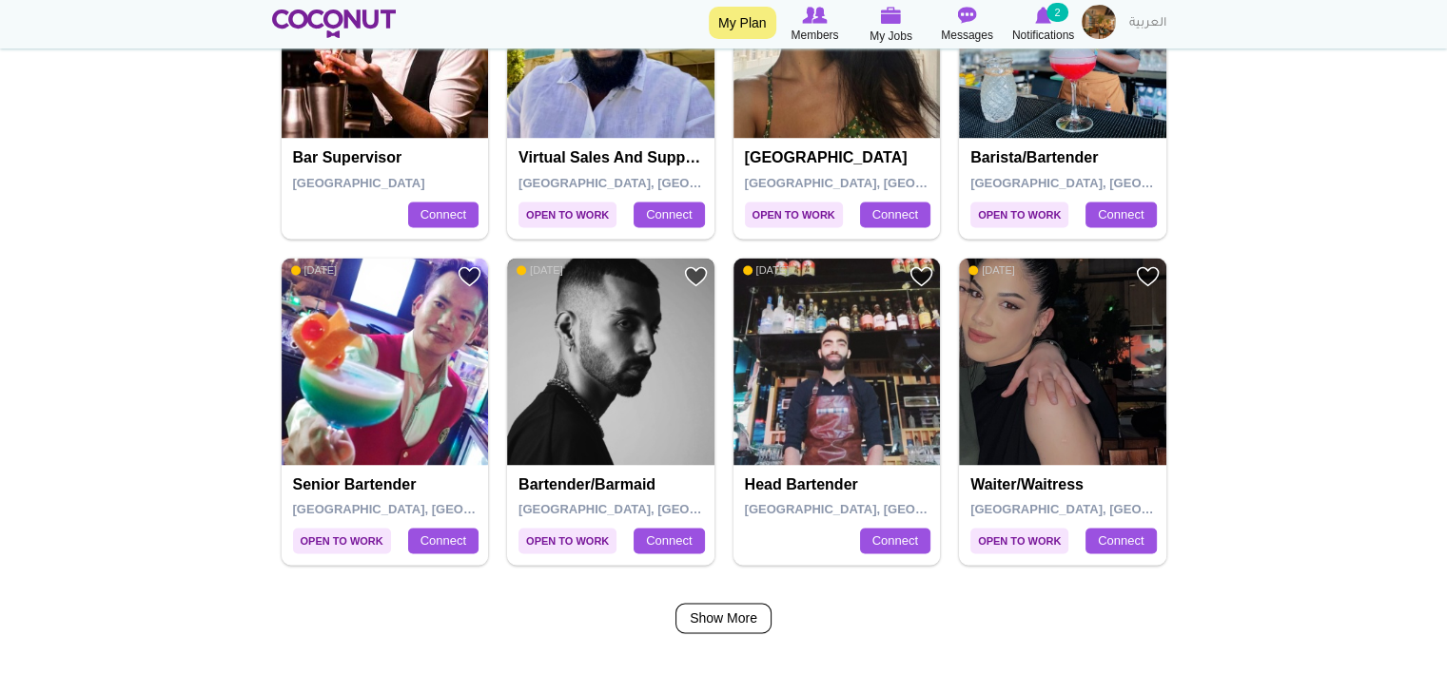
click at [620, 408] on img at bounding box center [610, 361] width 207 height 207
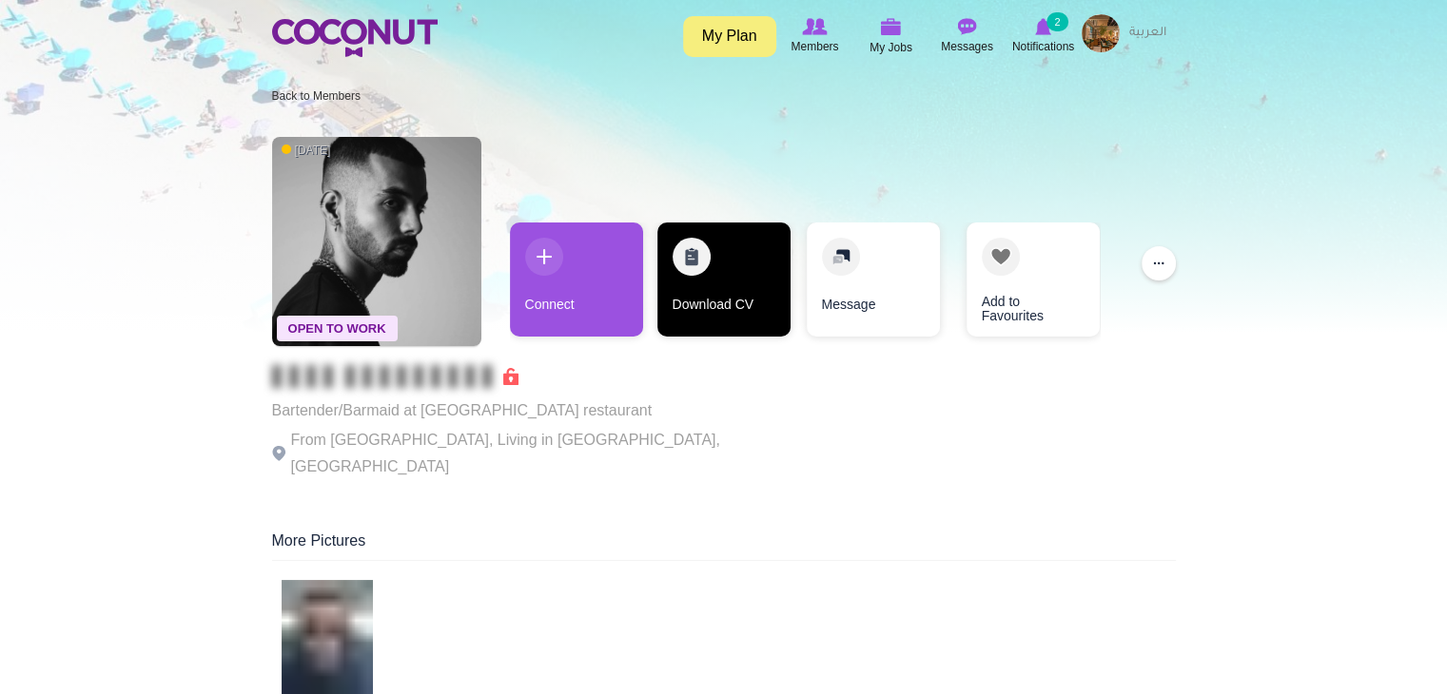
click at [705, 279] on link "Download CV" at bounding box center [723, 280] width 133 height 114
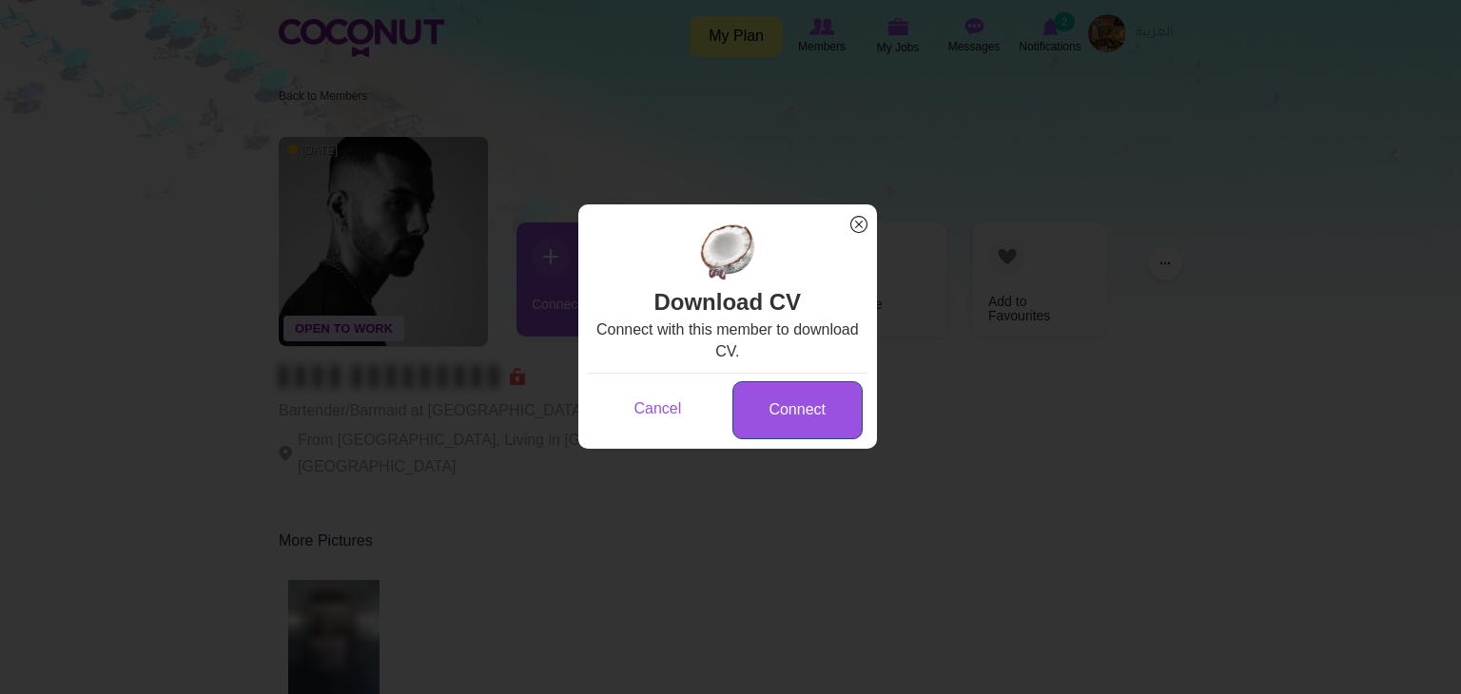
click at [784, 415] on link "Connect" at bounding box center [797, 410] width 130 height 58
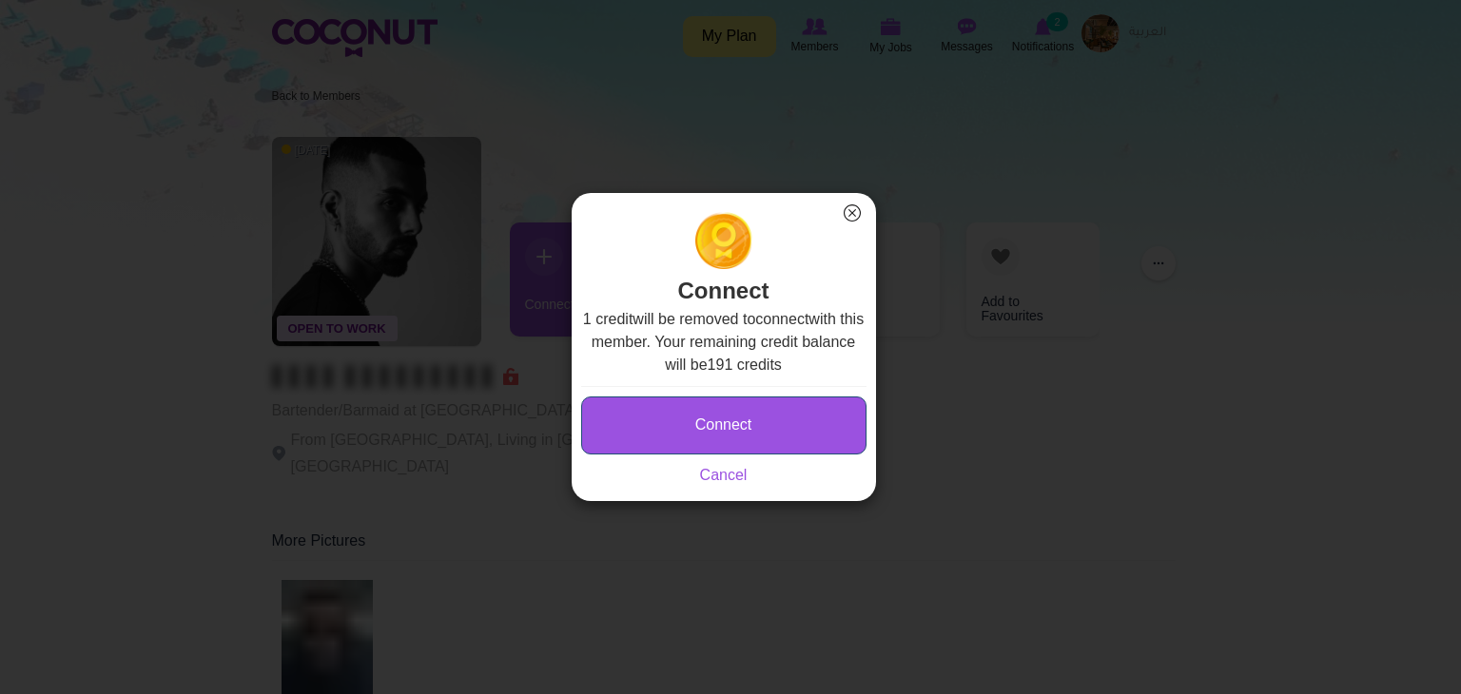
click at [759, 412] on button "Connect" at bounding box center [723, 426] width 285 height 58
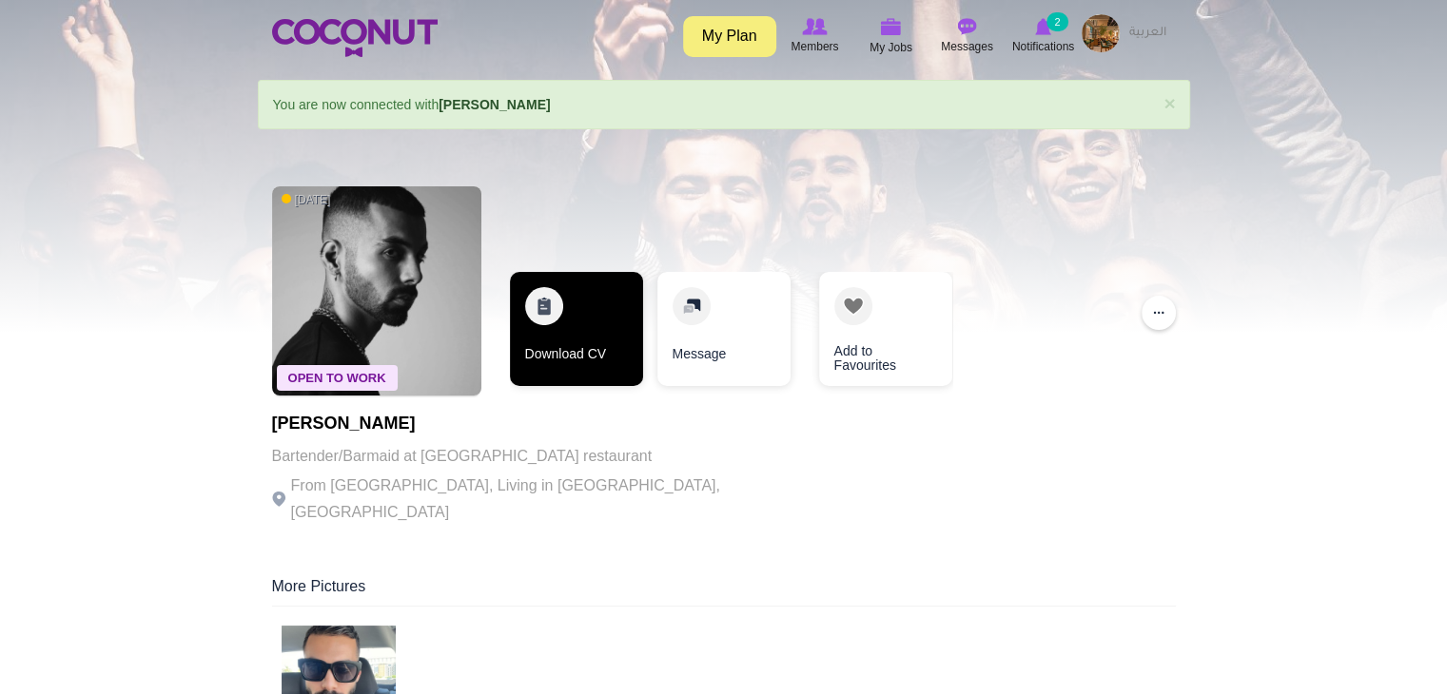
click at [555, 303] on link "Download CV" at bounding box center [576, 329] width 133 height 114
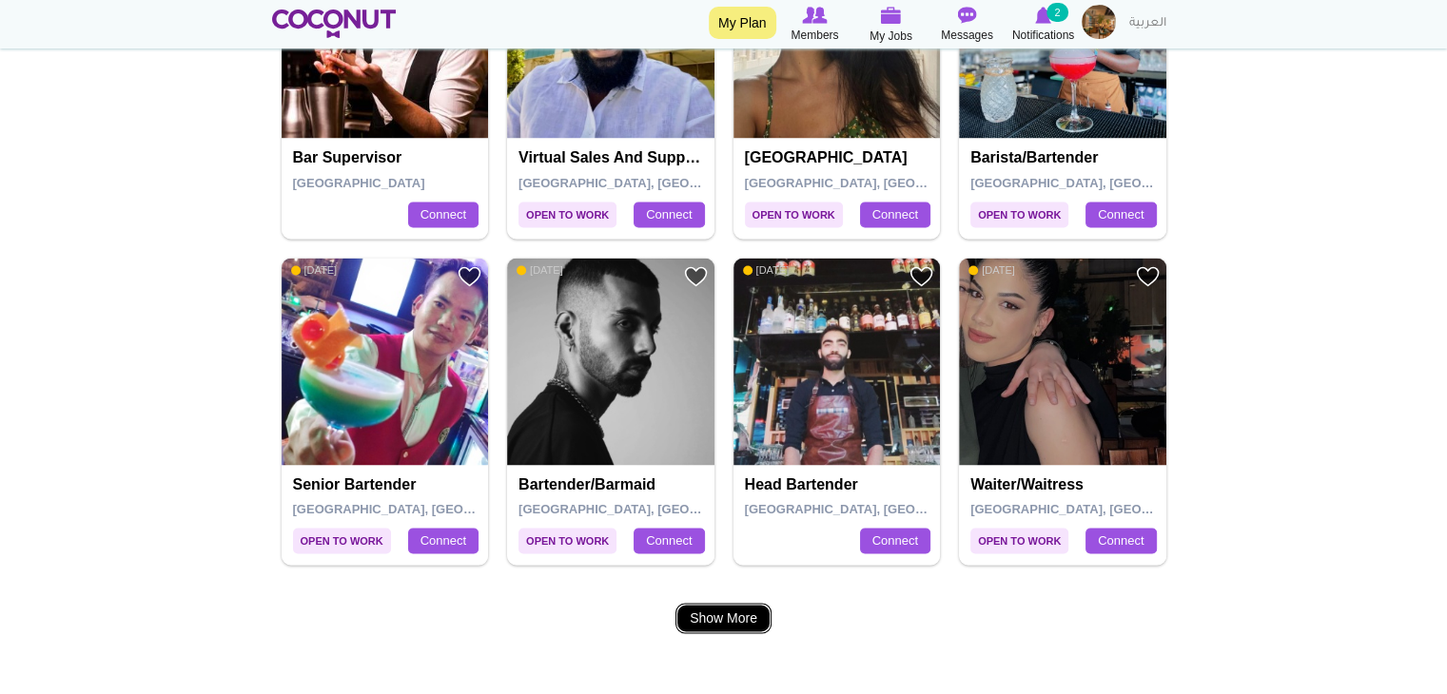
click at [731, 611] on link "Show More" at bounding box center [723, 618] width 96 height 30
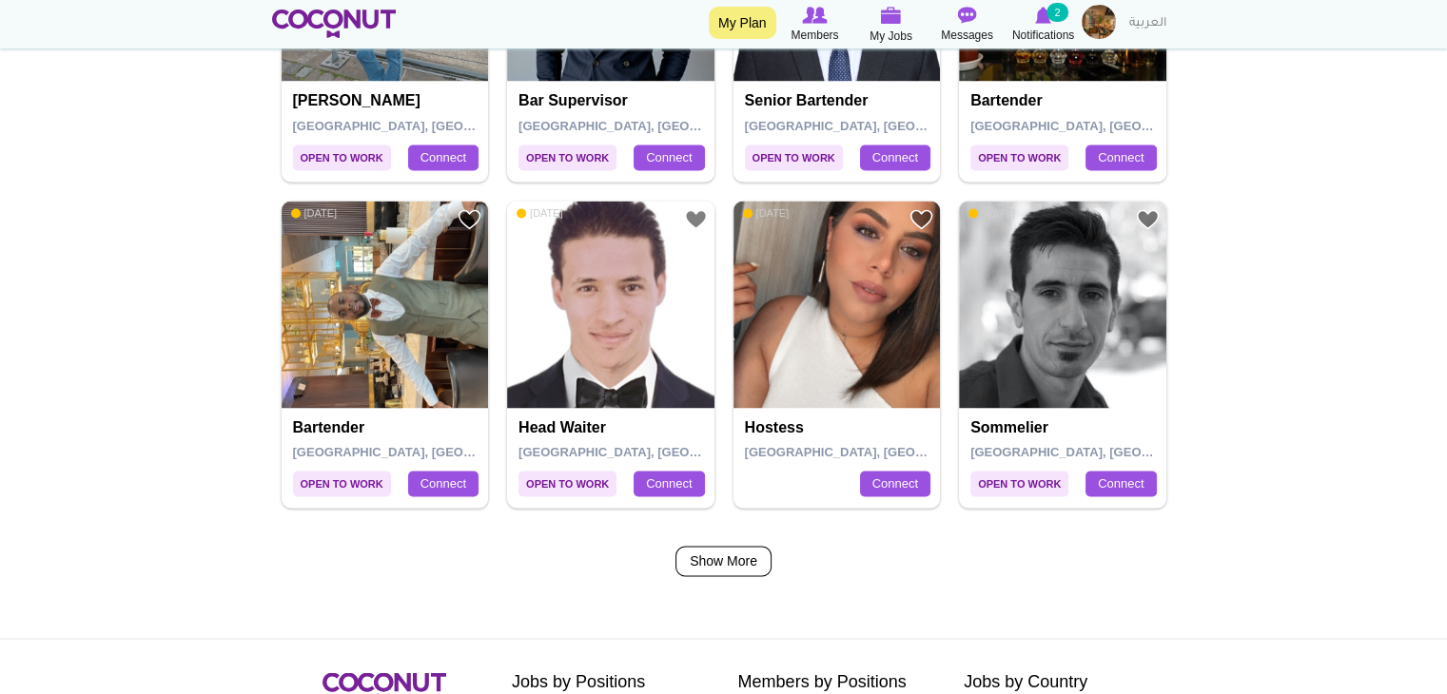
scroll to position [3280, 0]
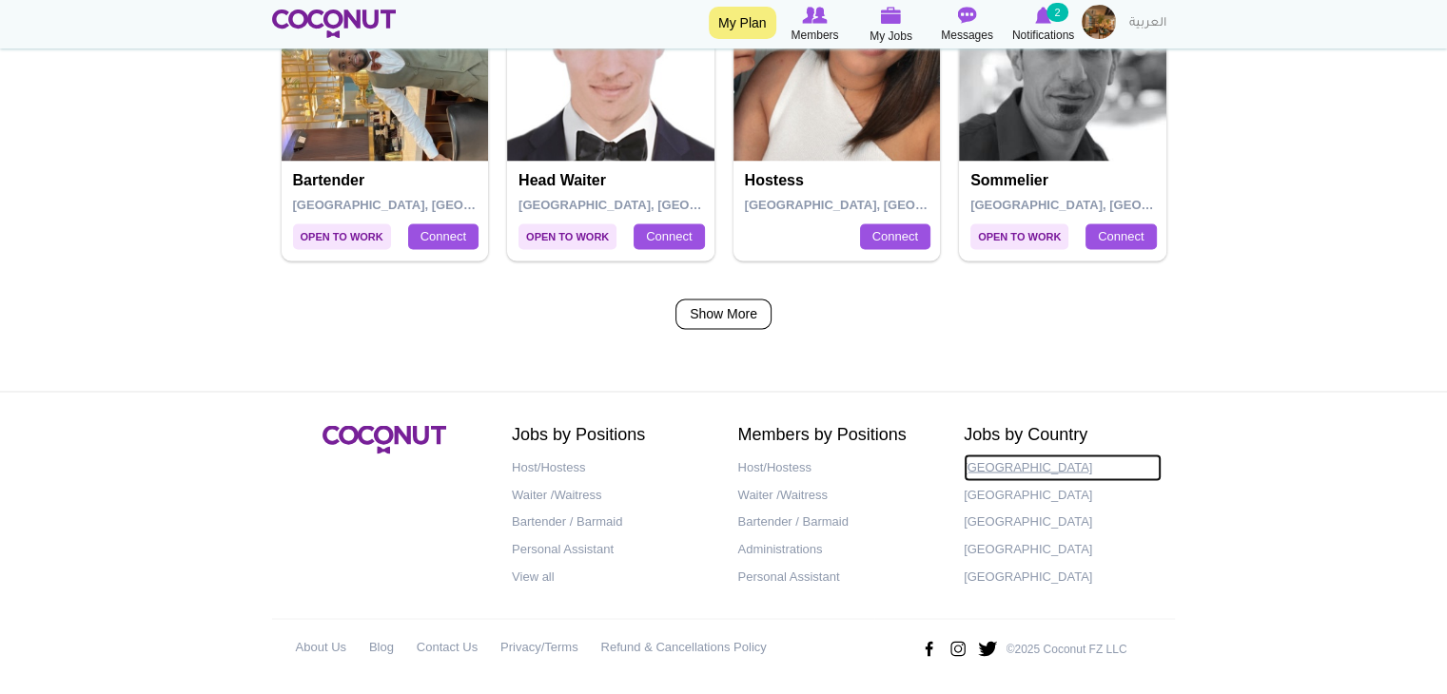
click at [999, 461] on link "[GEOGRAPHIC_DATA]" at bounding box center [1063, 468] width 198 height 28
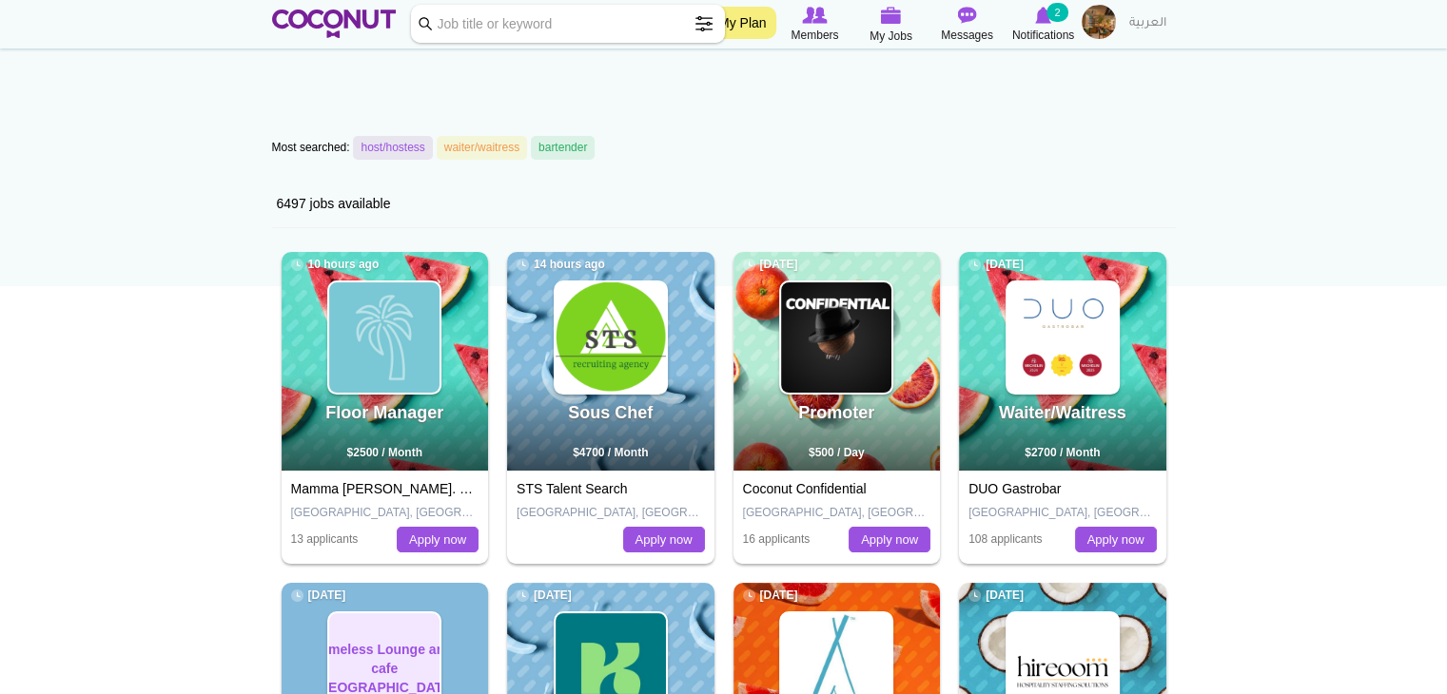
scroll to position [95, 0]
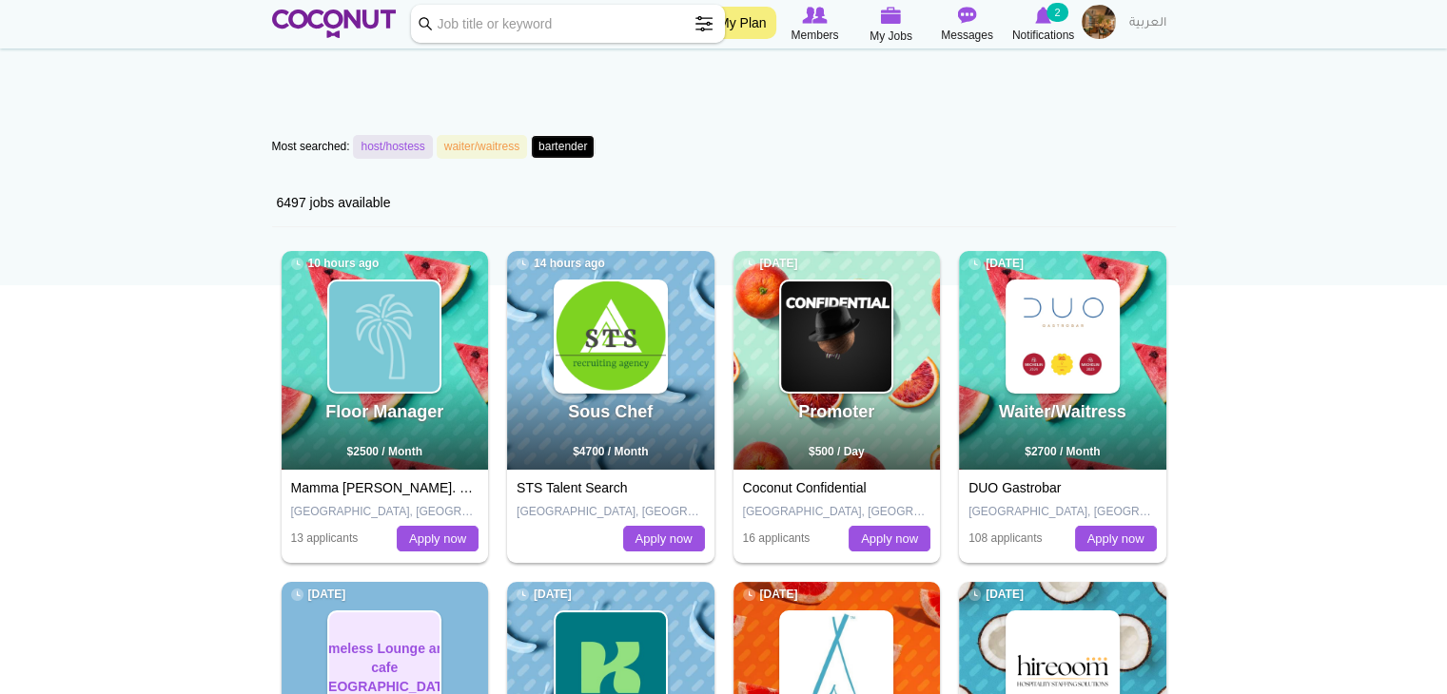
click at [567, 148] on link "bartender" at bounding box center [563, 147] width 64 height 24
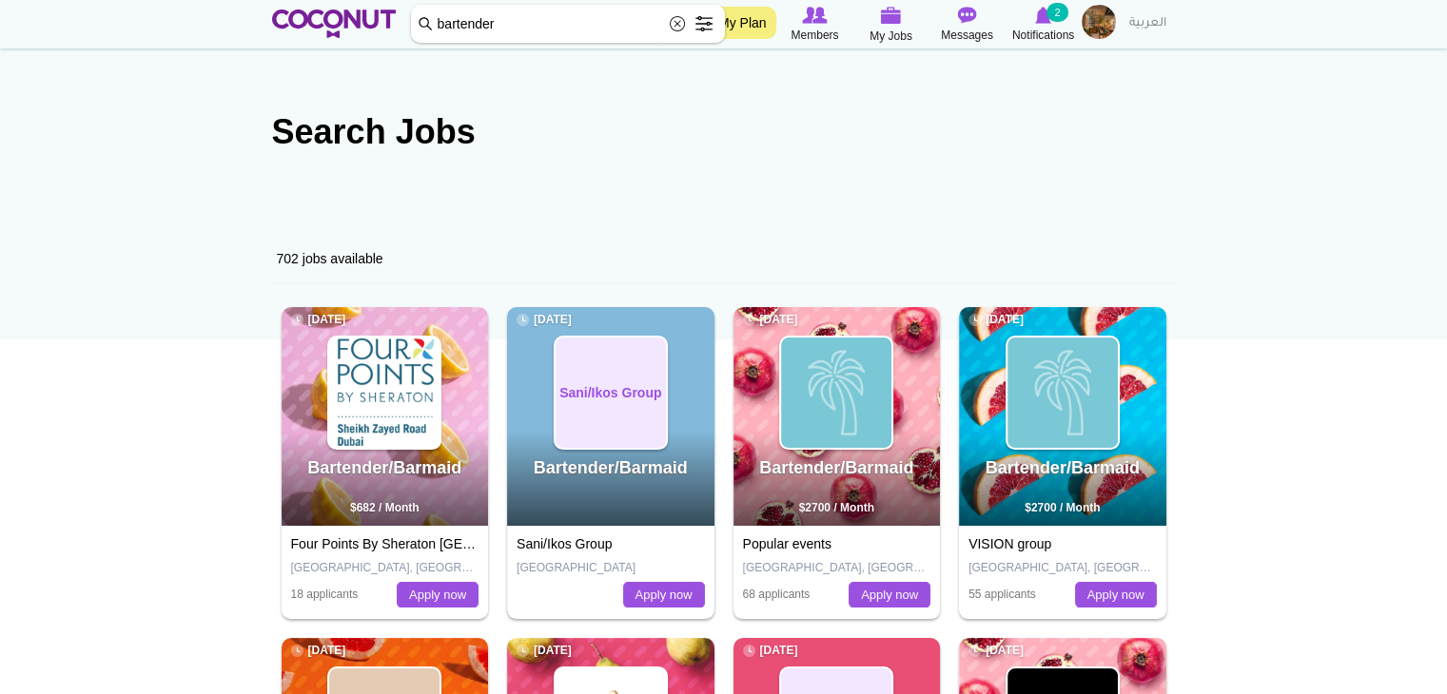
scroll to position [38, 0]
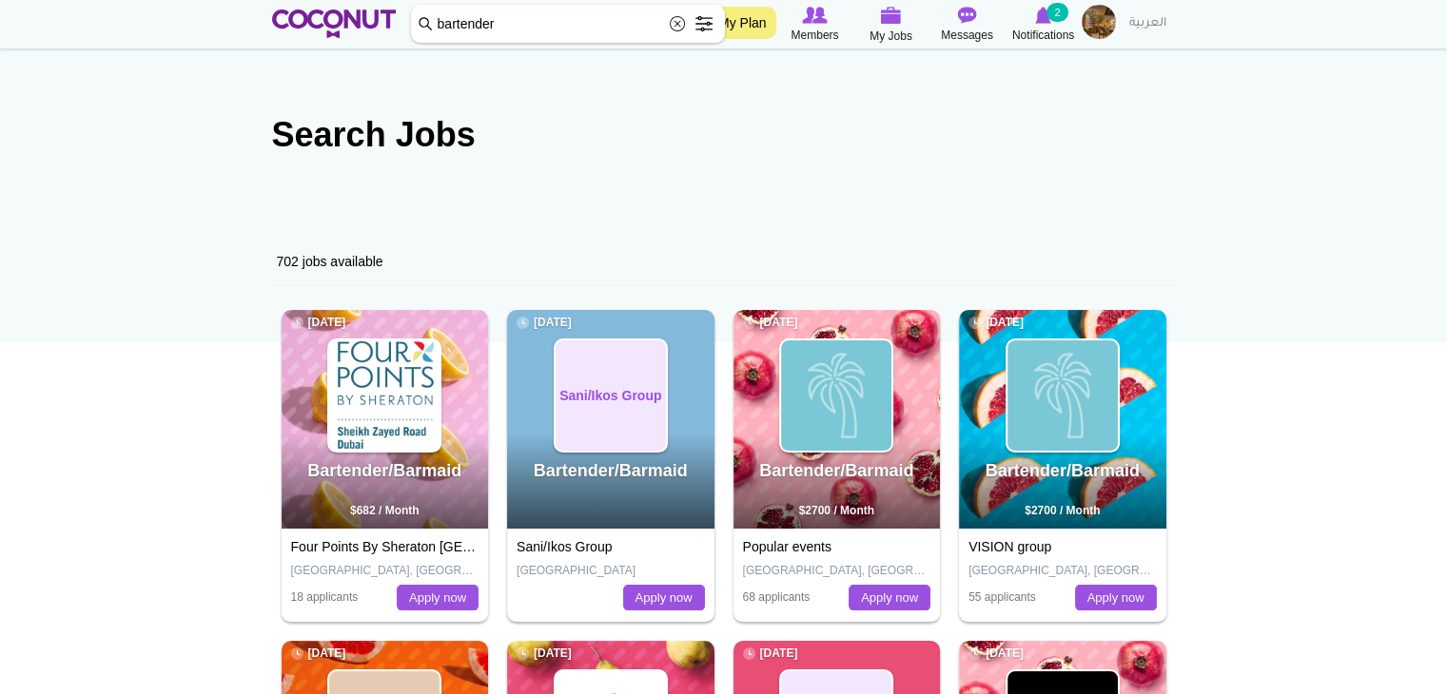
click at [701, 24] on span at bounding box center [704, 24] width 38 height 38
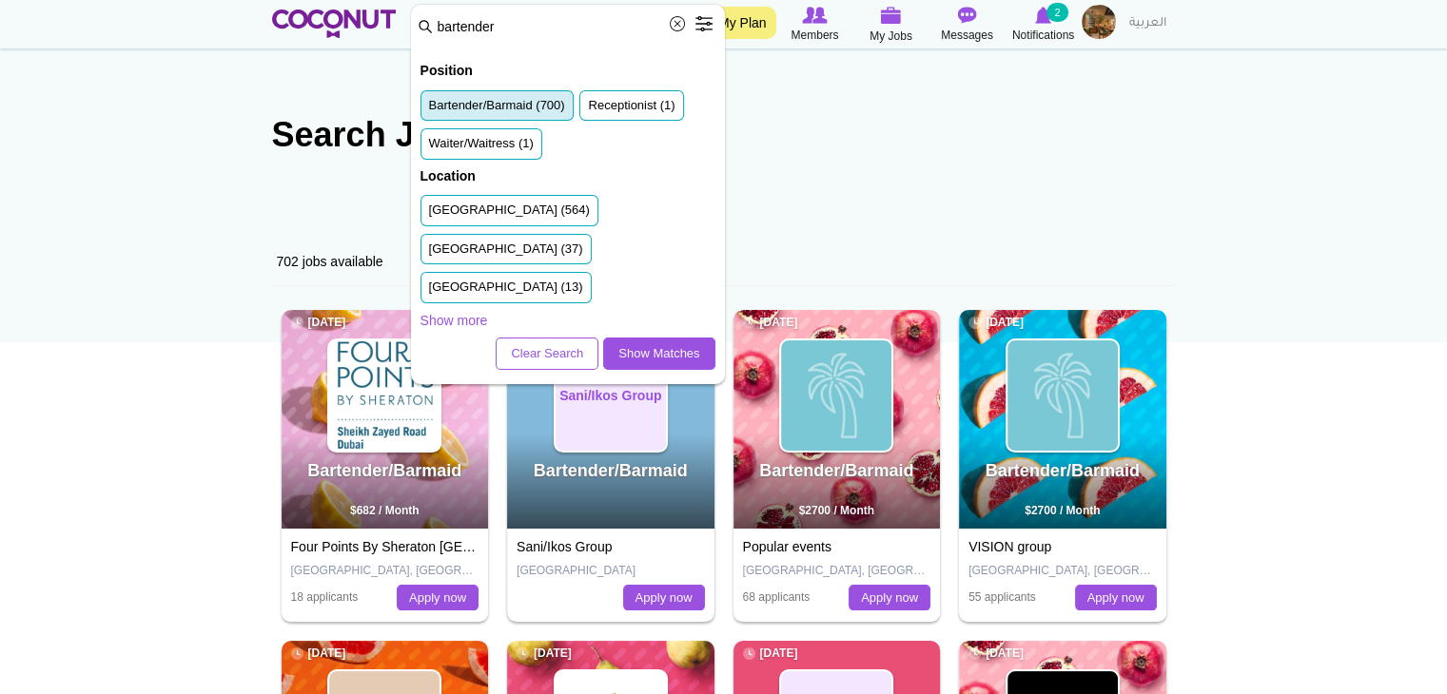
click at [494, 97] on label "Bartender/Barmaid (700)" at bounding box center [497, 106] width 136 height 18
click at [429, 109] on input "Bartender/Barmaid (700)" at bounding box center [429, 109] width 0 height 0
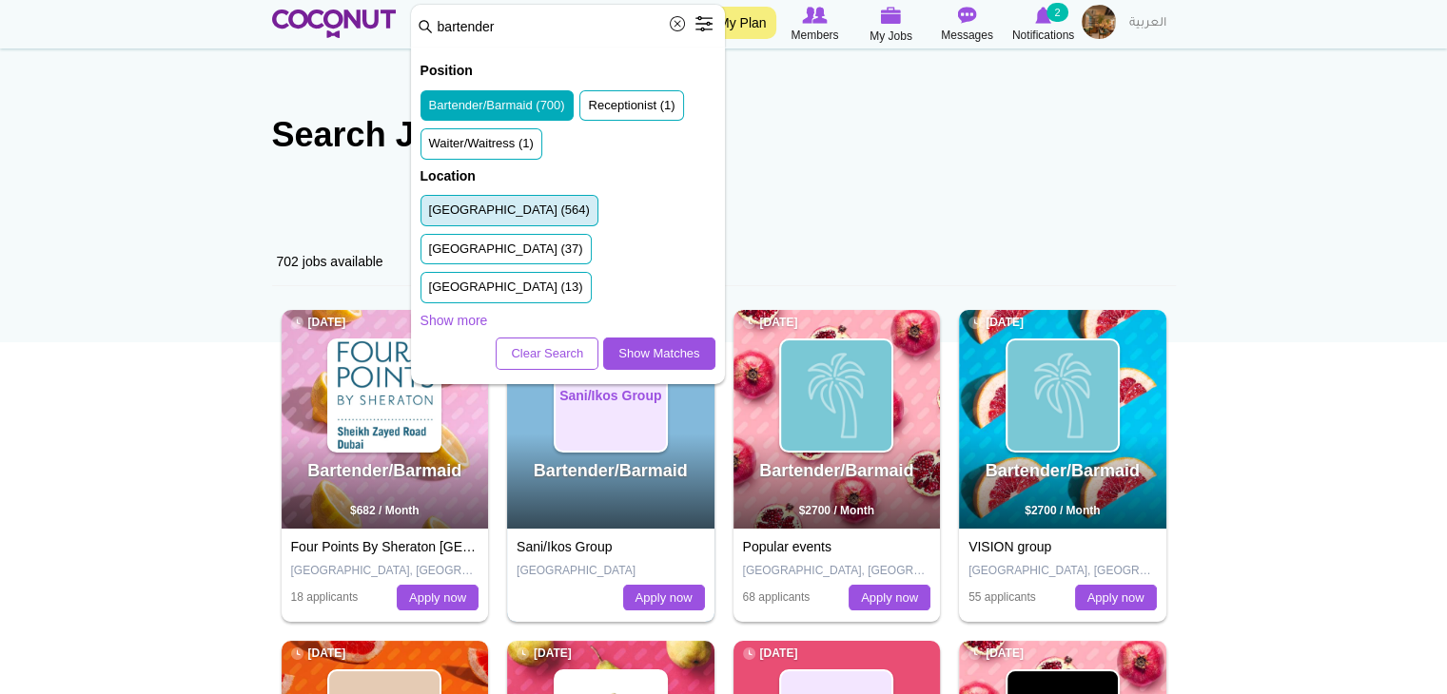
click at [495, 203] on label "United Arab Emirates (564)" at bounding box center [509, 211] width 161 height 18
click at [429, 214] on input "United Arab Emirates (564)" at bounding box center [429, 214] width 0 height 0
click at [633, 338] on link "Show Matches" at bounding box center [658, 354] width 111 height 32
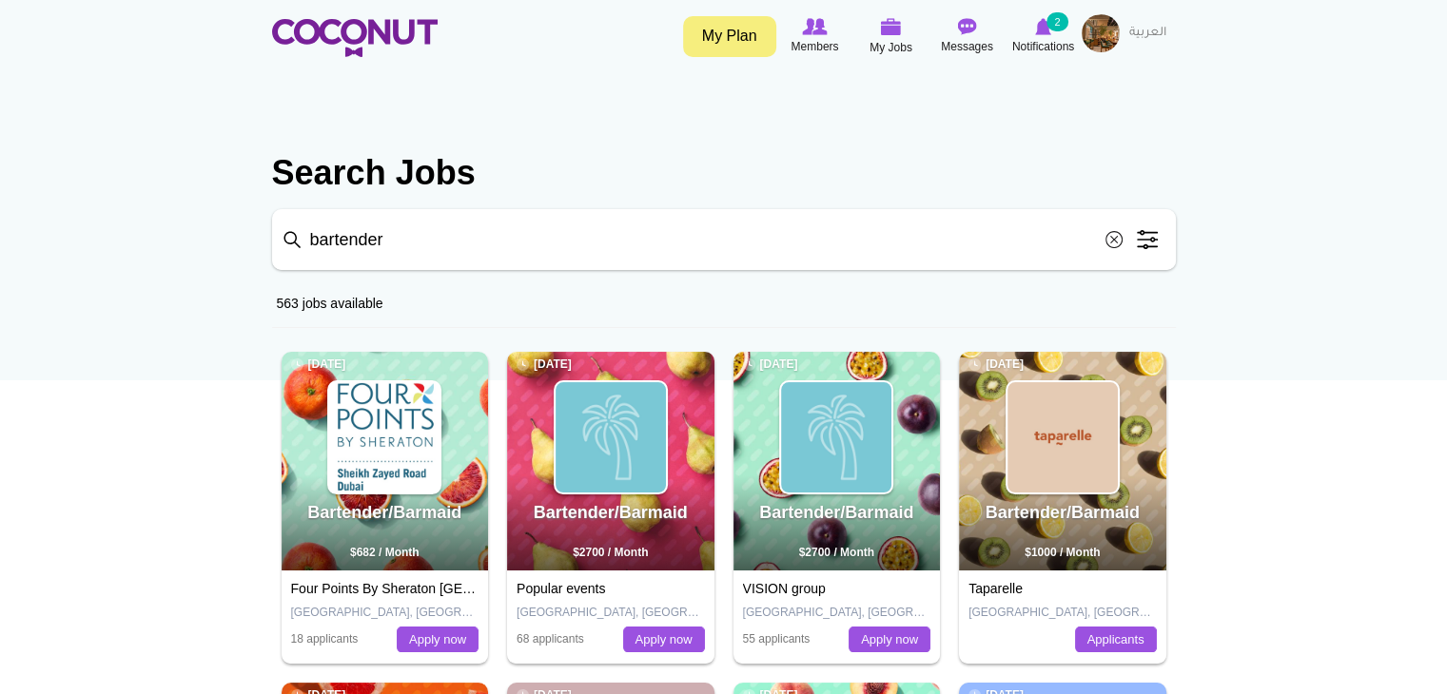
click at [1141, 238] on span at bounding box center [1147, 240] width 38 height 38
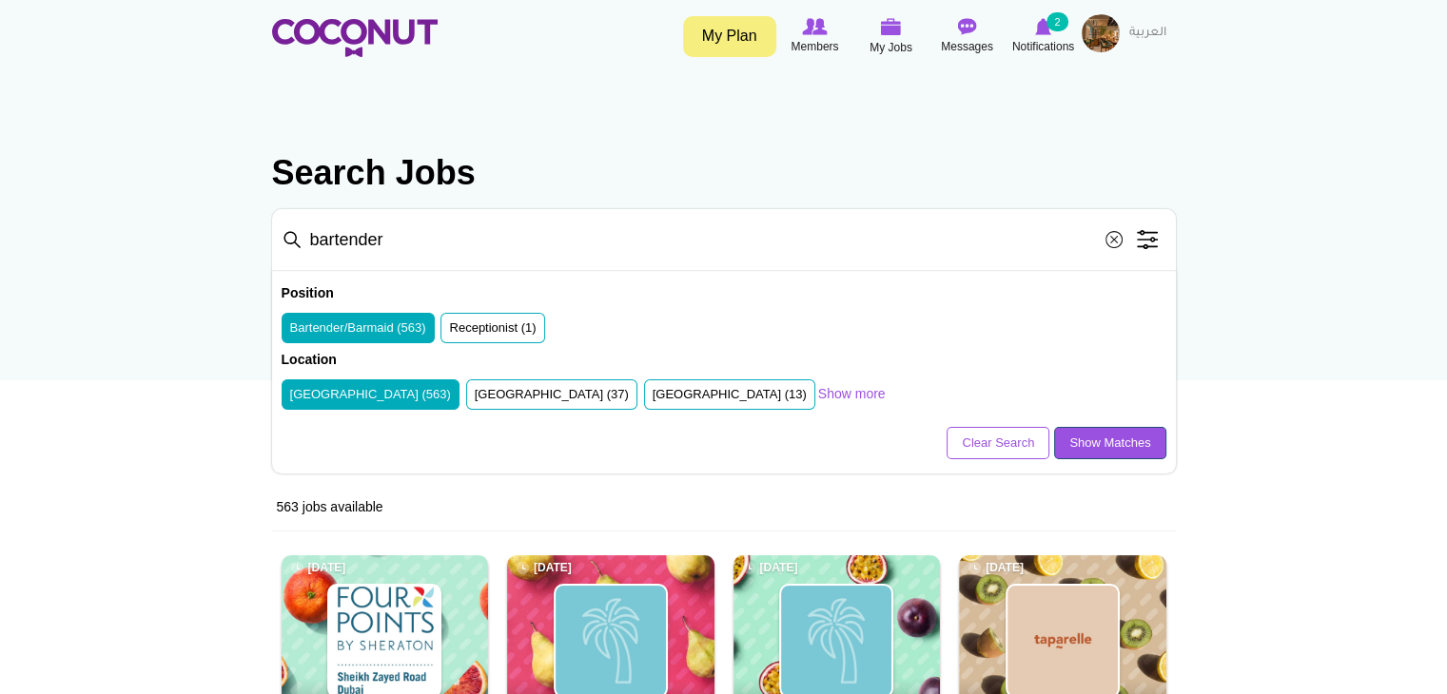
click at [1079, 435] on link "Show Matches" at bounding box center [1109, 443] width 111 height 32
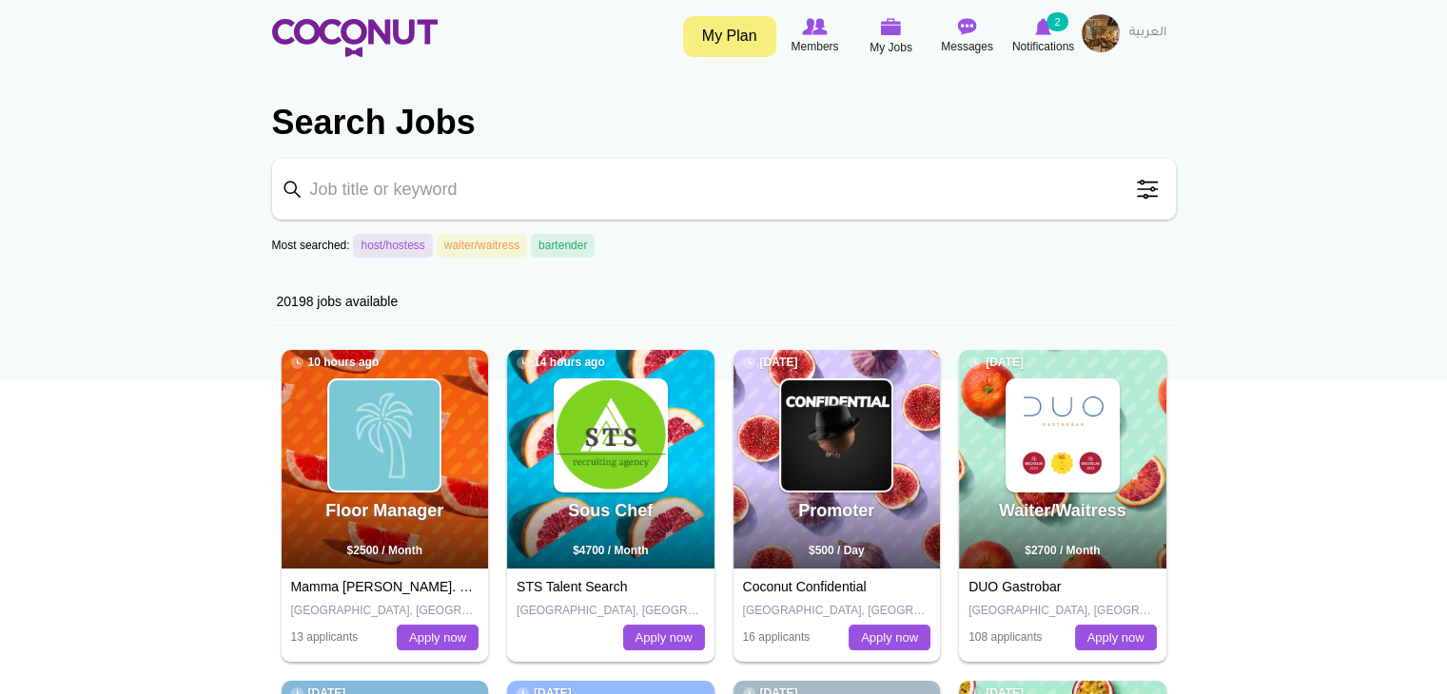
click at [1150, 185] on span at bounding box center [1147, 189] width 38 height 38
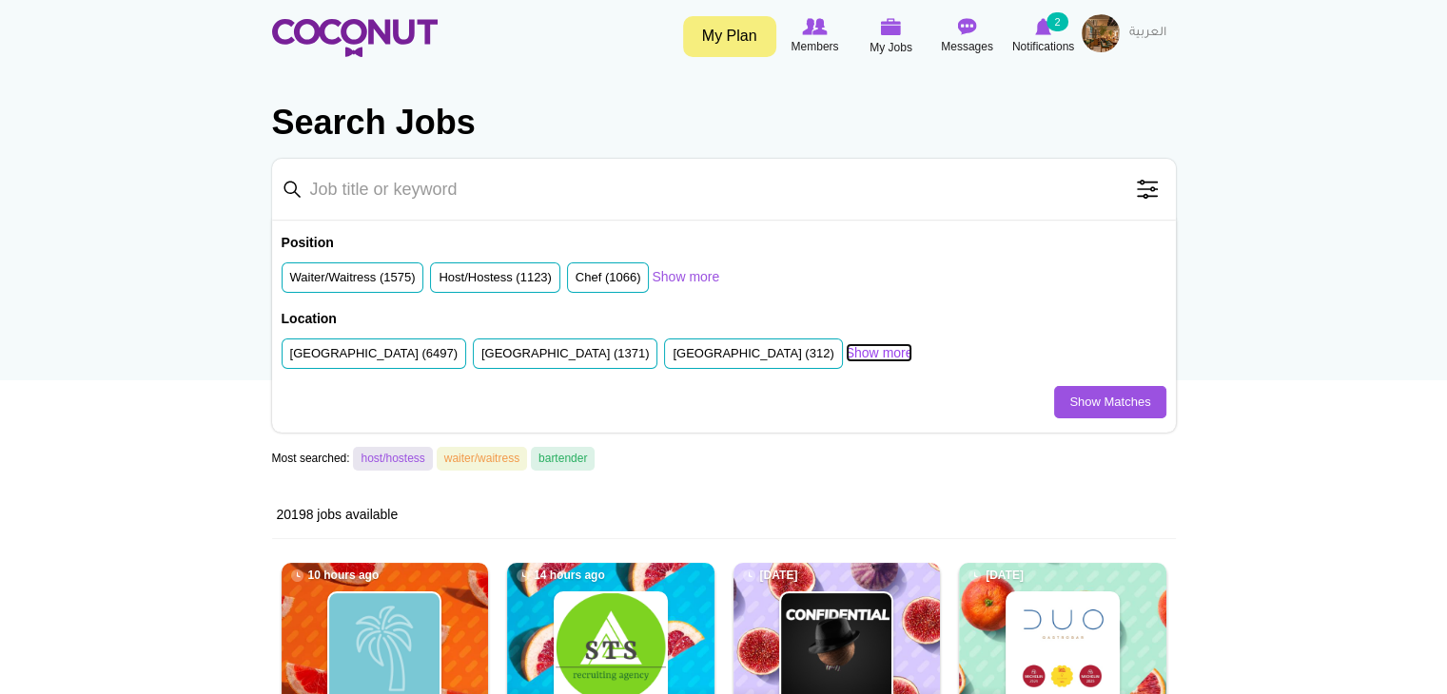
click at [846, 358] on link "Show more" at bounding box center [880, 352] width 68 height 19
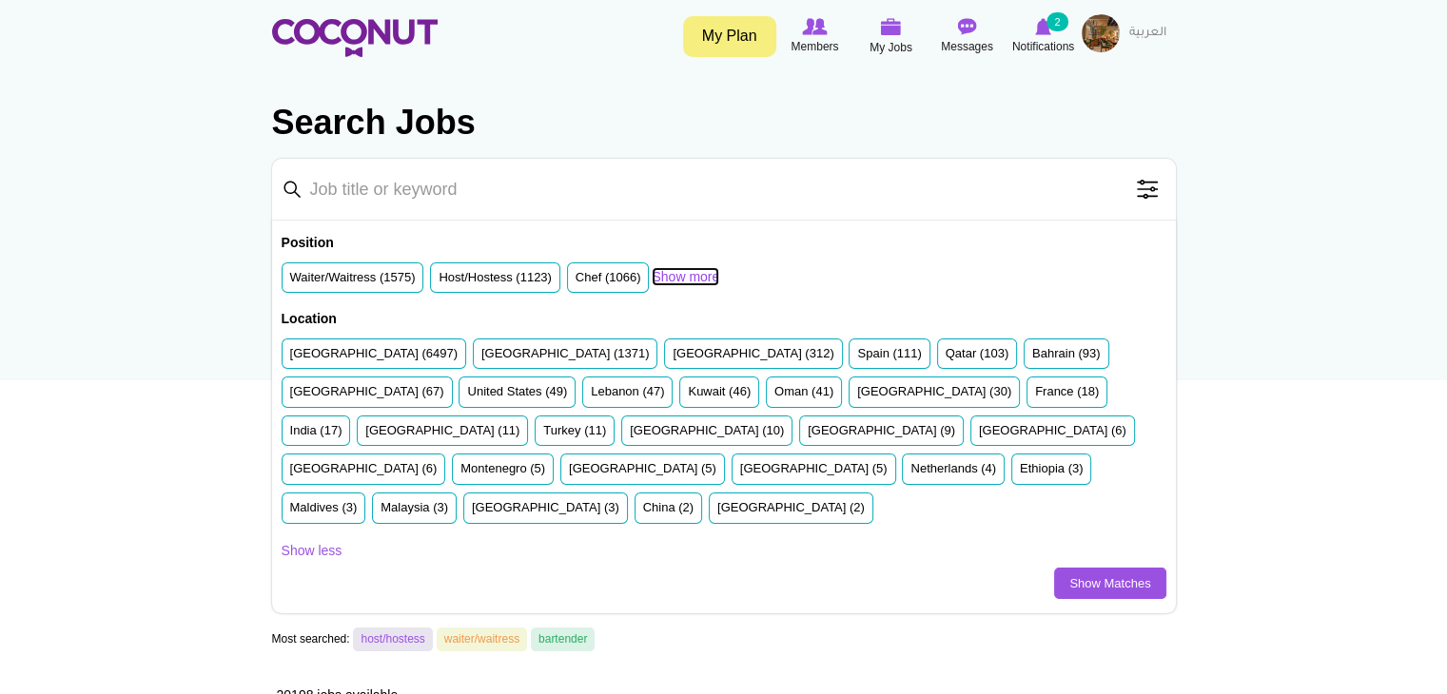
click at [704, 271] on link "Show more" at bounding box center [686, 276] width 68 height 19
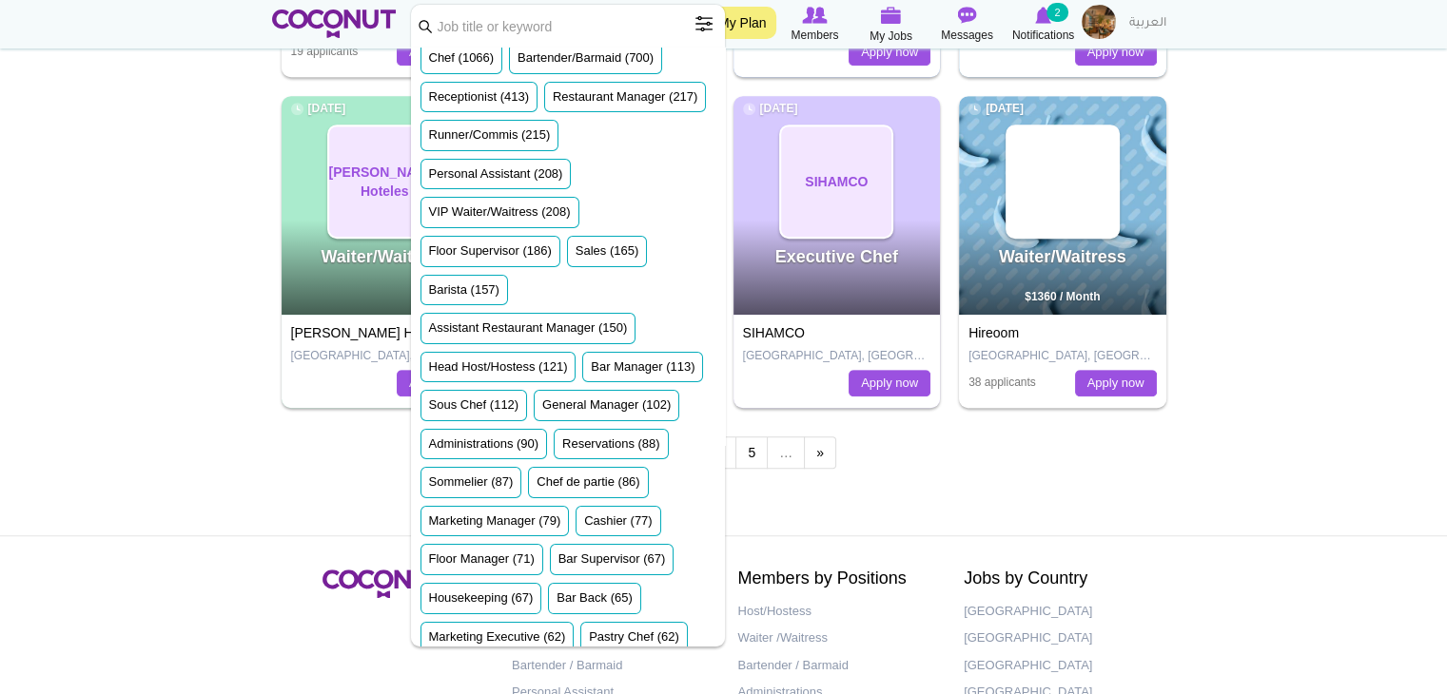
scroll to position [1393, 0]
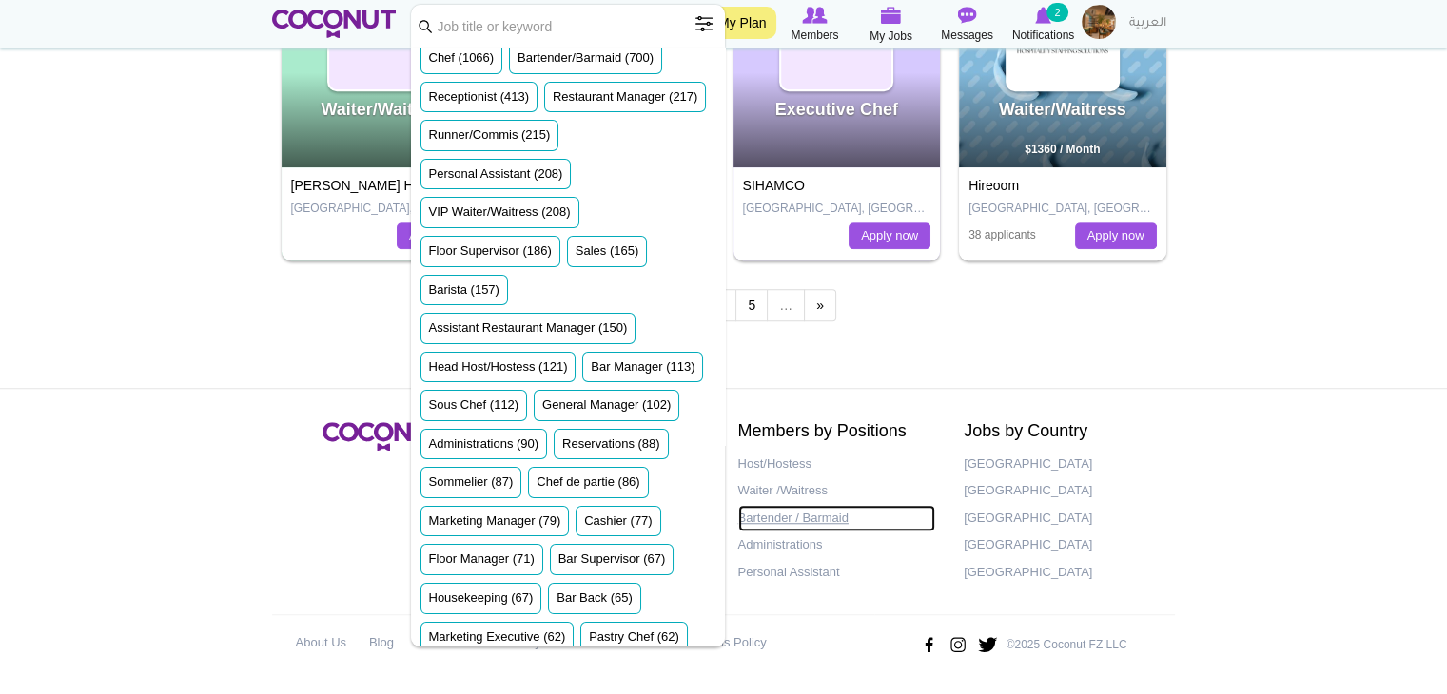
click at [789, 517] on link "Bartender / Barmaid" at bounding box center [837, 519] width 198 height 28
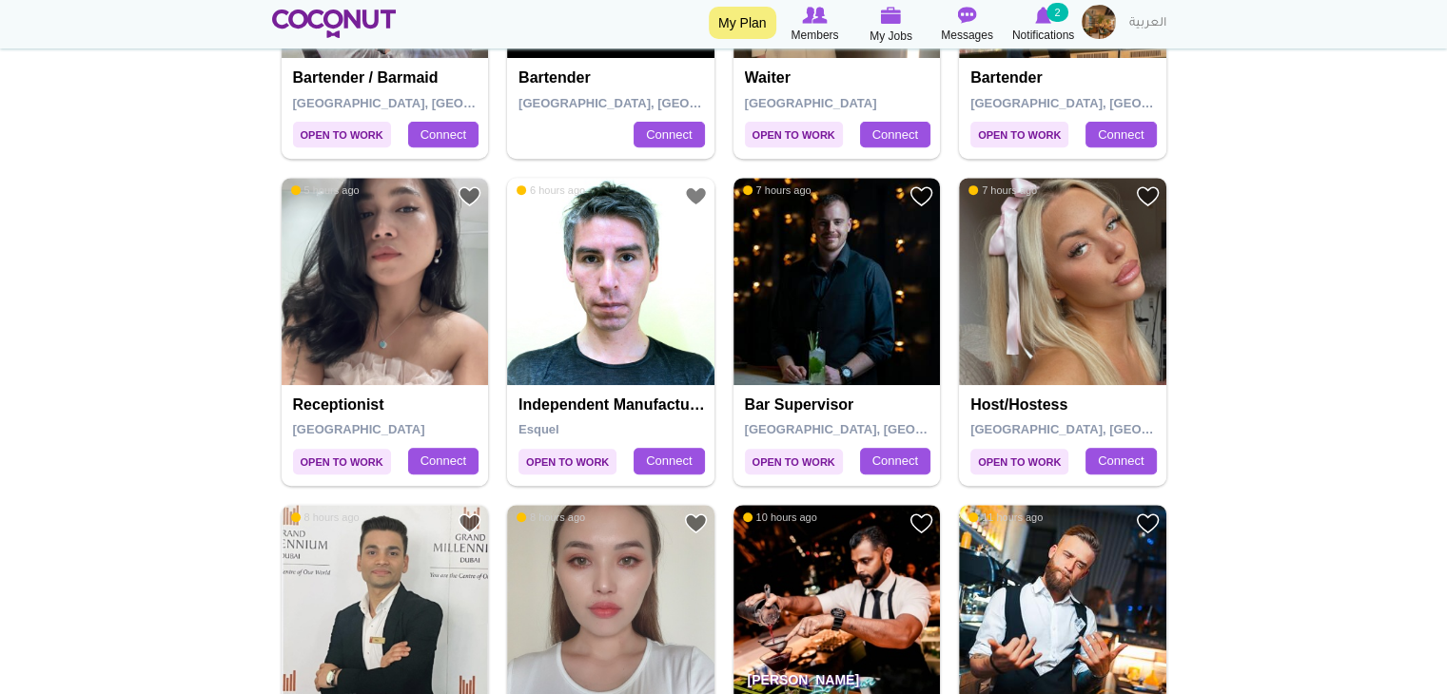
scroll to position [772, 0]
